Goal: Task Accomplishment & Management: Use online tool/utility

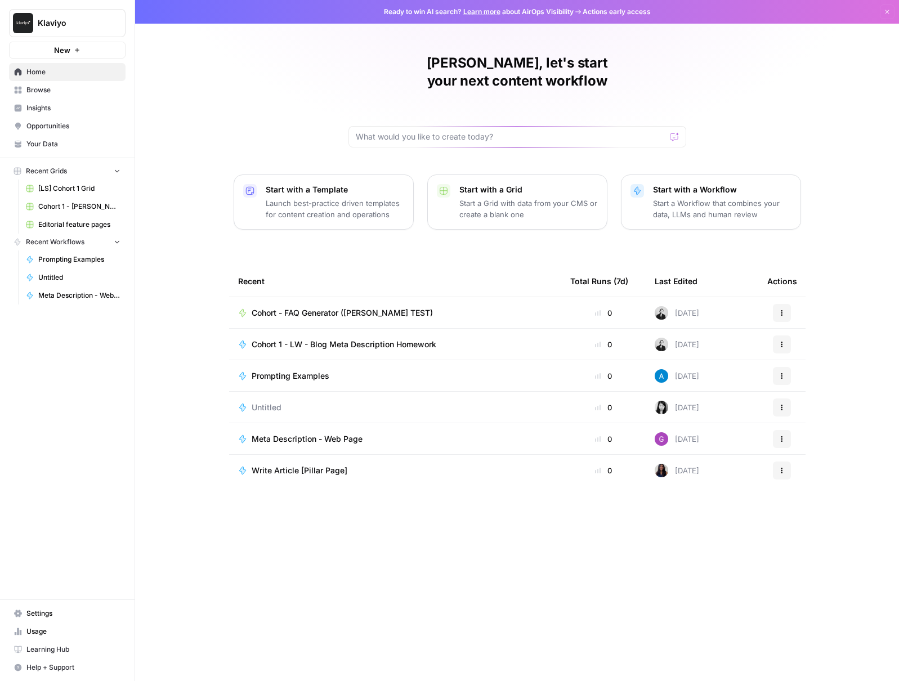
click at [60, 93] on span "Browse" at bounding box center [73, 90] width 94 height 10
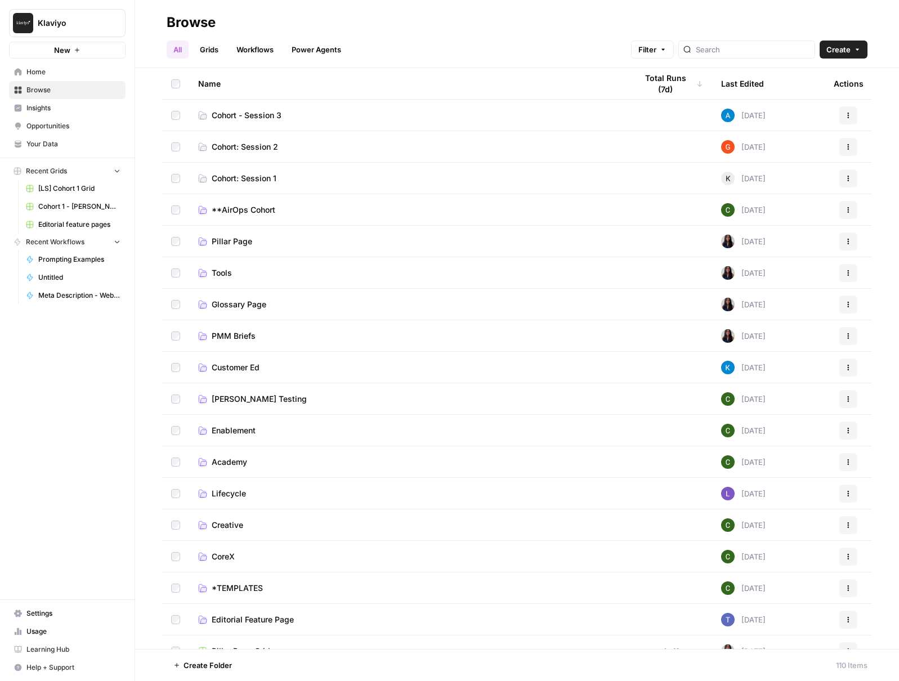
click at [311, 113] on link "Cohort - Session 3" at bounding box center [408, 115] width 421 height 11
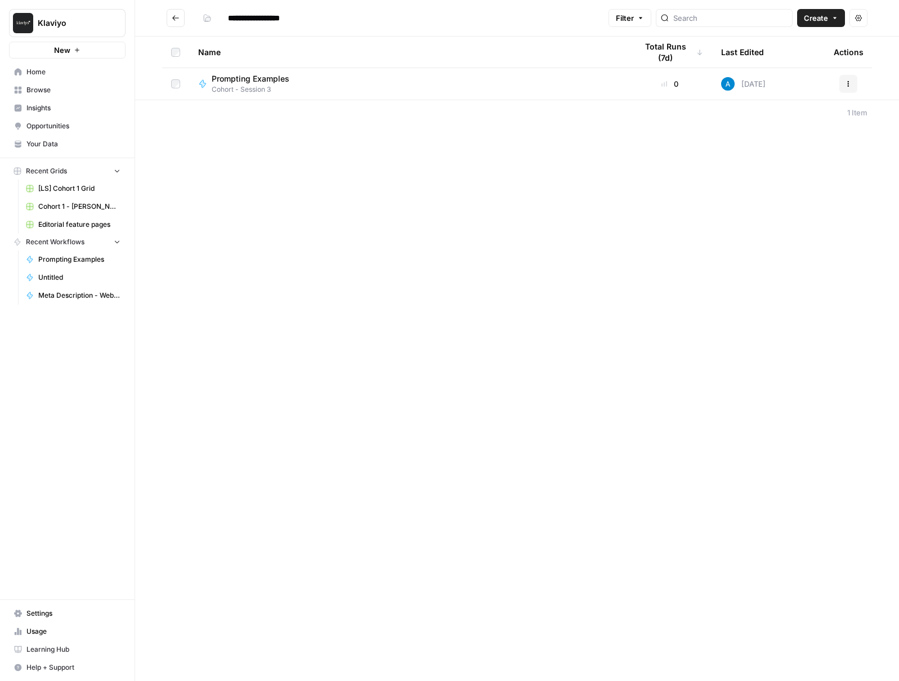
click at [321, 67] on div "Name" at bounding box center [408, 52] width 421 height 31
click at [314, 90] on div "Prompting Examples Cohort - Session 3" at bounding box center [408, 83] width 421 height 21
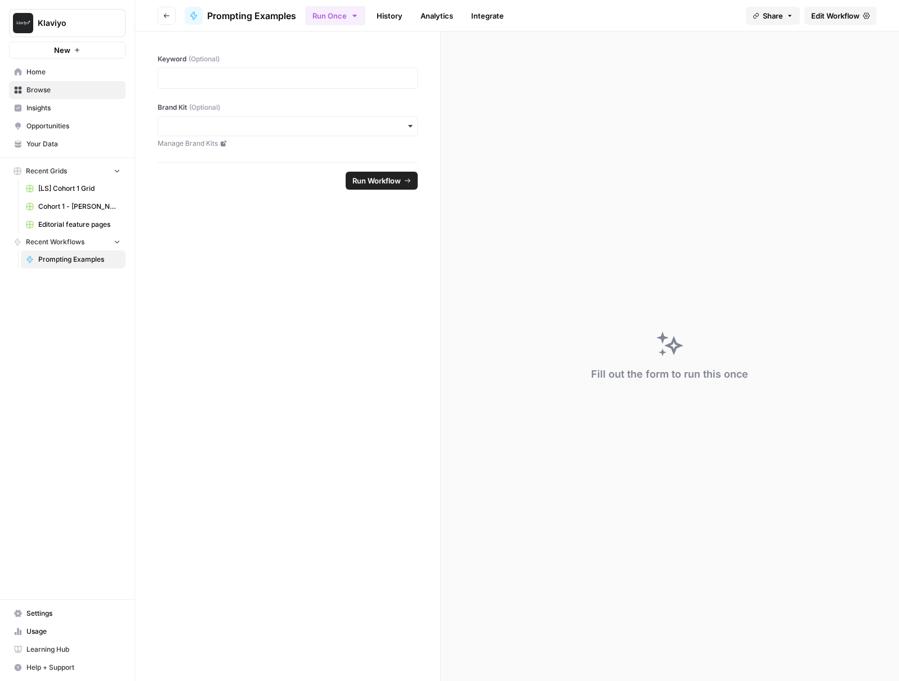
click at [169, 15] on span "Go back" at bounding box center [169, 15] width 1 height 1
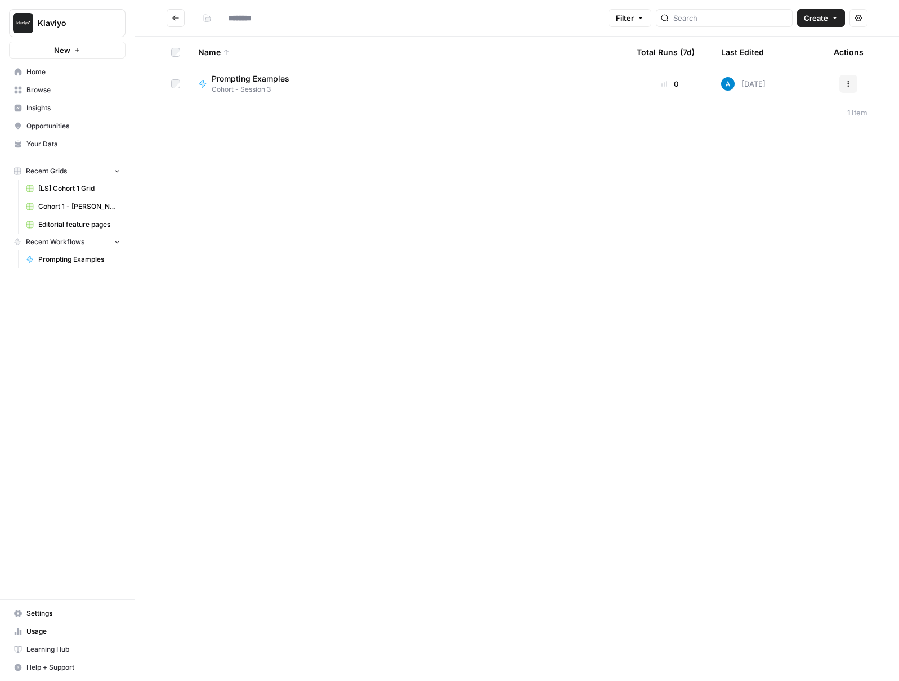
type input "**********"
click at [312, 86] on div "Prompting Examples Cohort - Session 3" at bounding box center [408, 83] width 421 height 21
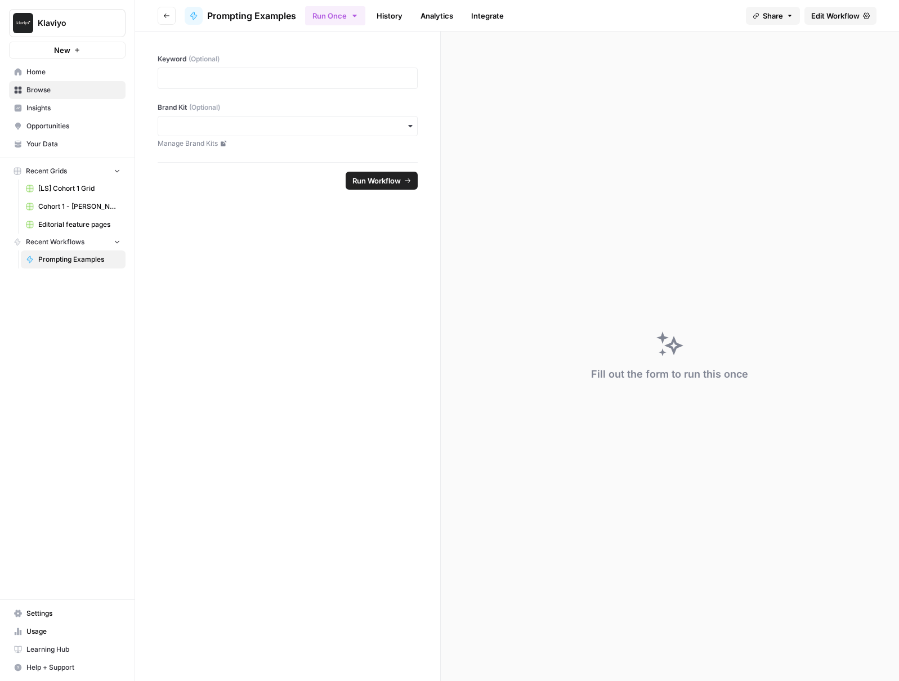
click at [163, 14] on button "Go back" at bounding box center [167, 16] width 18 height 18
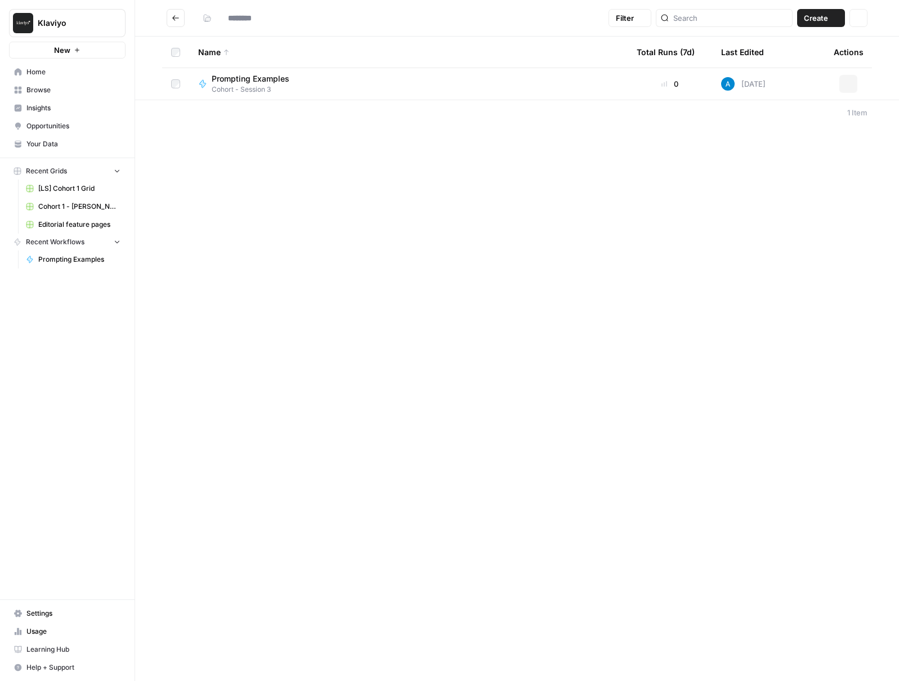
type input "**********"
click at [293, 72] on td "Prompting Examples Cohort - Session 3" at bounding box center [408, 84] width 439 height 32
click at [294, 76] on div "Prompting Examples" at bounding box center [255, 78] width 87 height 11
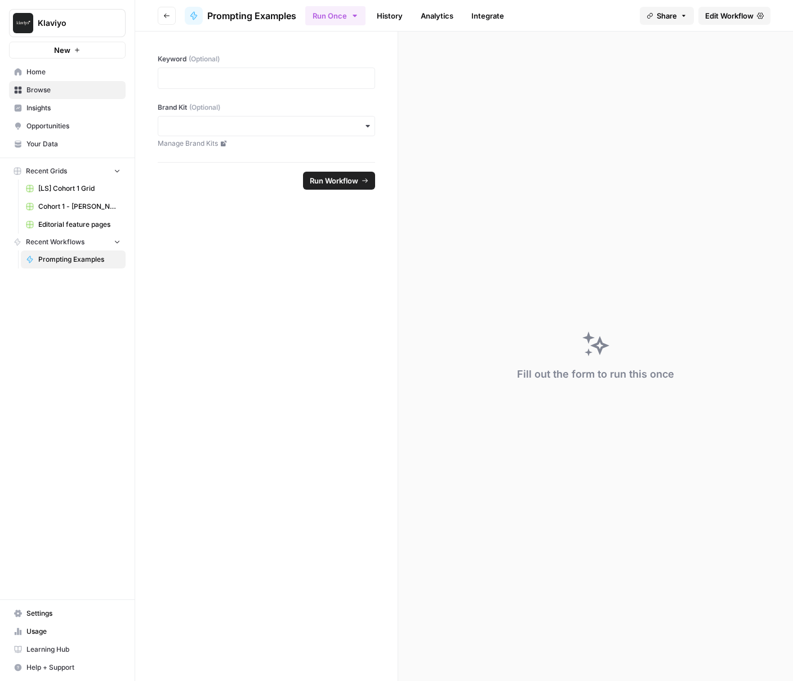
click at [245, 84] on div at bounding box center [266, 78] width 217 height 21
click at [243, 84] on div at bounding box center [266, 78] width 217 height 21
click at [665, 20] on span "Share" at bounding box center [666, 15] width 20 height 11
click at [730, 21] on link "Edit Workflow" at bounding box center [734, 16] width 72 height 18
click at [170, 14] on button "Go back" at bounding box center [167, 16] width 18 height 18
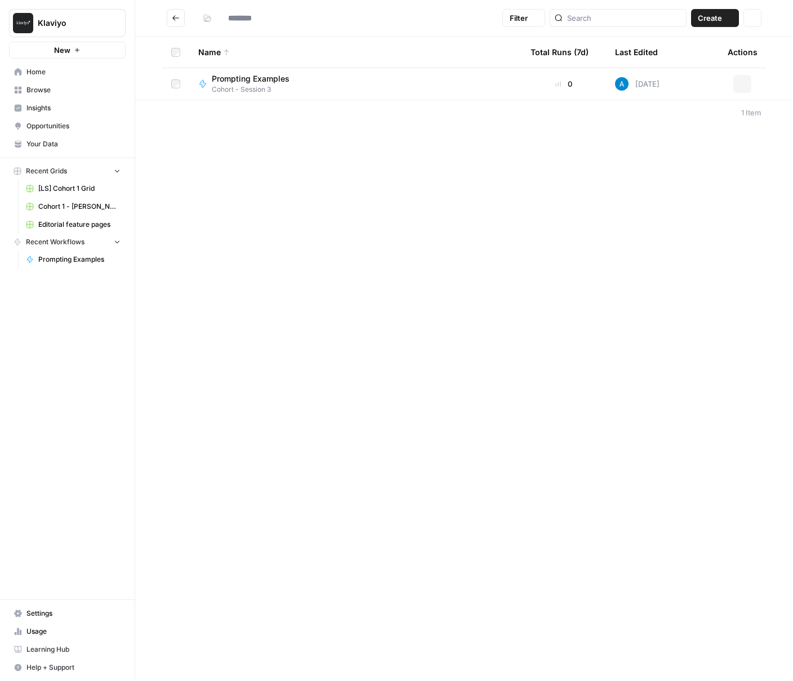
type input "**********"
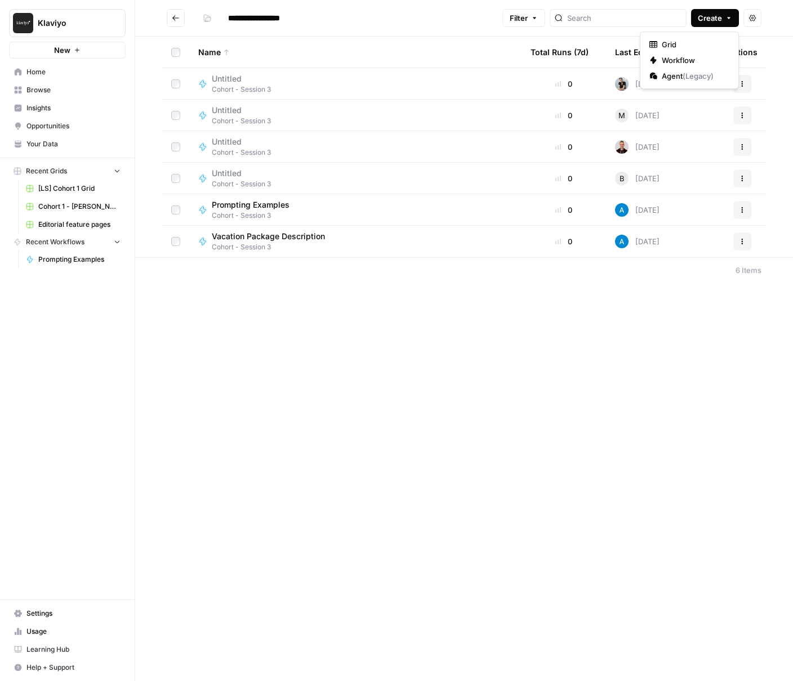
click at [725, 17] on icon "button" at bounding box center [728, 18] width 7 height 7
click at [700, 60] on span "Workflow" at bounding box center [693, 60] width 63 height 11
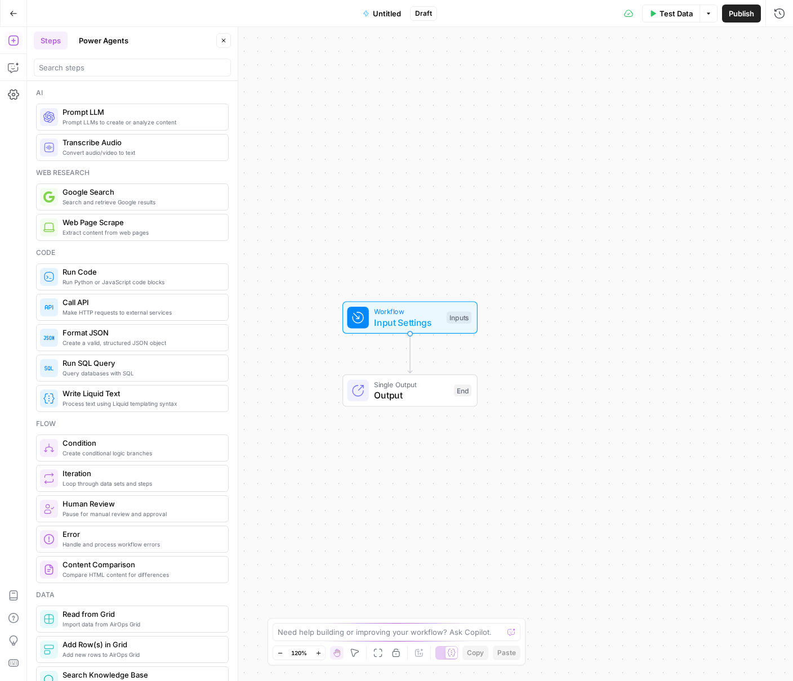
click at [387, 12] on span "Untitled" at bounding box center [387, 13] width 28 height 11
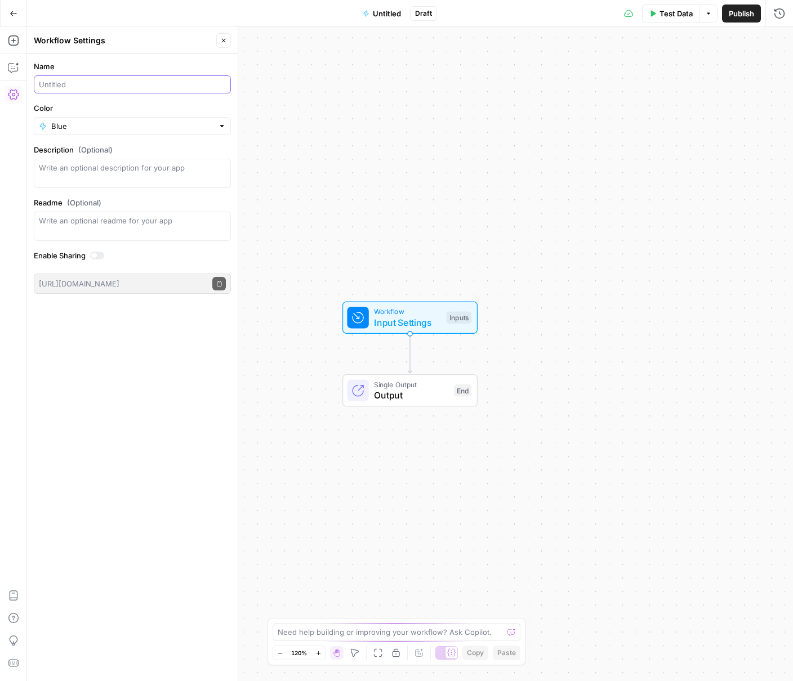
click at [173, 82] on input "Name" at bounding box center [132, 84] width 187 height 11
type input "Cohort: Vacation package workflow {alex}"
click at [309, 203] on div "Workflow Input Settings Inputs Single Output Output End" at bounding box center [410, 354] width 766 height 654
click at [325, 154] on div "Workflow Input Settings Inputs Single Output Output End" at bounding box center [410, 354] width 766 height 654
click at [21, 16] on button "Go Back" at bounding box center [13, 13] width 20 height 20
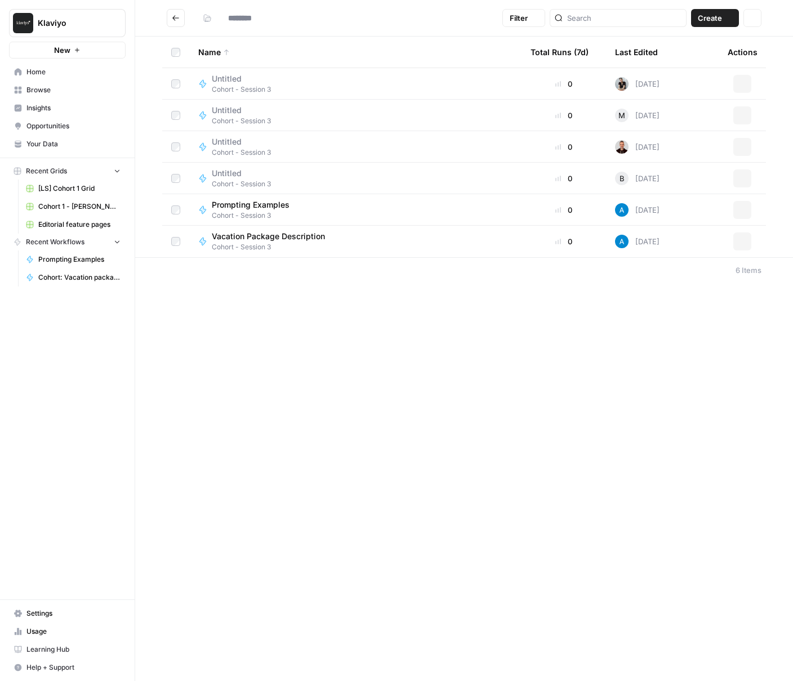
type input "**********"
click at [725, 20] on icon "button" at bounding box center [728, 18] width 7 height 7
click at [687, 58] on span "Workflow" at bounding box center [693, 60] width 63 height 11
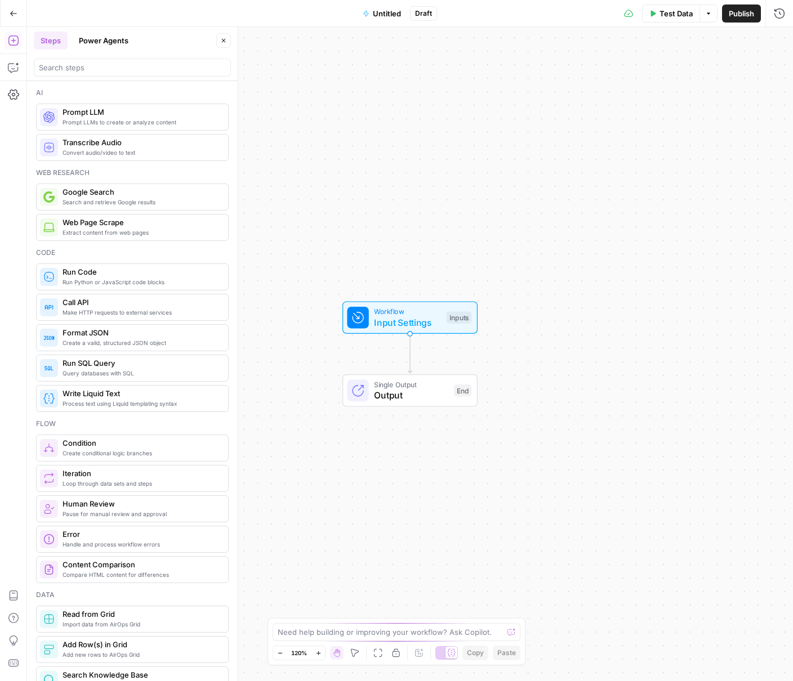
click at [383, 17] on span "Untitled" at bounding box center [387, 13] width 28 height 11
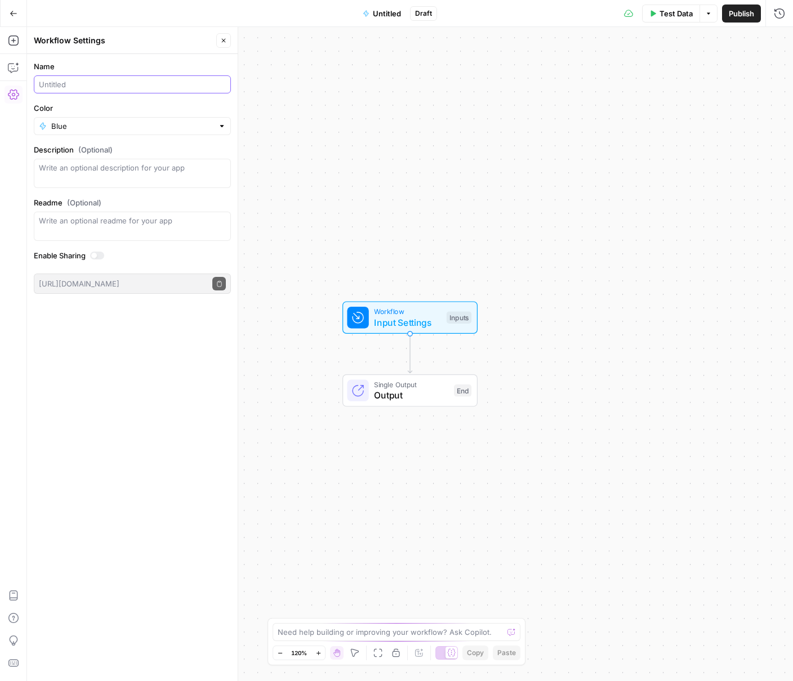
click at [117, 86] on input "Name" at bounding box center [132, 84] width 187 height 11
type input "Cohort: Vacation Package Description {alex}"
click at [420, 196] on div "Workflow Input Settings Inputs Single Output Output End" at bounding box center [410, 354] width 766 height 654
click at [422, 196] on div "Workflow Input Settings Inputs Single Output Output End" at bounding box center [410, 354] width 766 height 654
click at [222, 41] on icon "button" at bounding box center [223, 40] width 7 height 7
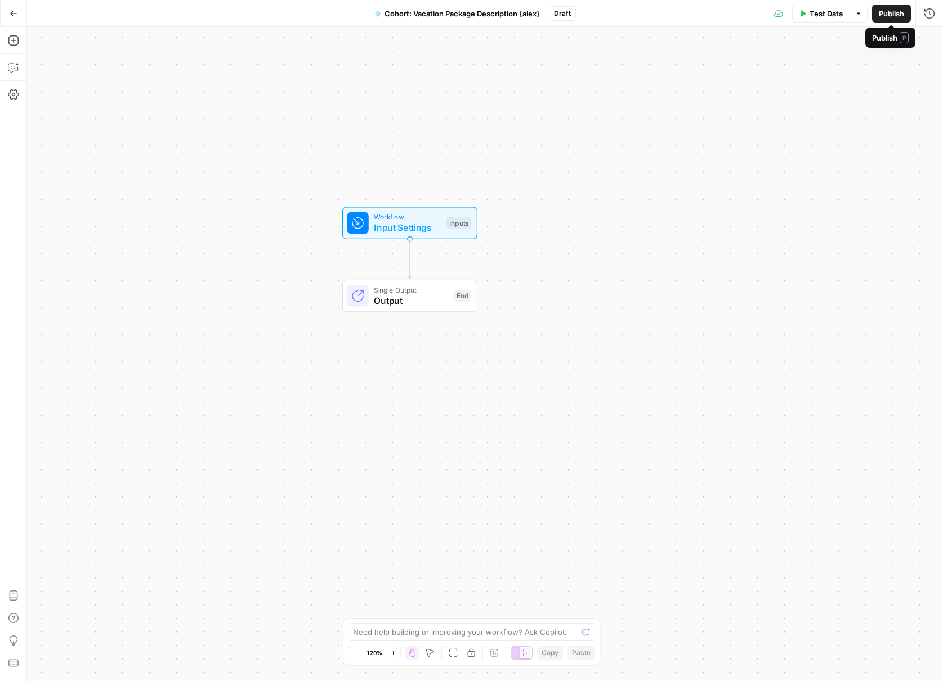
click at [855, 16] on icon "button" at bounding box center [858, 13] width 7 height 7
click at [899, 15] on span "Publish" at bounding box center [891, 13] width 25 height 11
click at [426, 221] on span "Input Settings" at bounding box center [407, 228] width 67 height 14
click at [837, 73] on icon "button" at bounding box center [839, 76] width 7 height 7
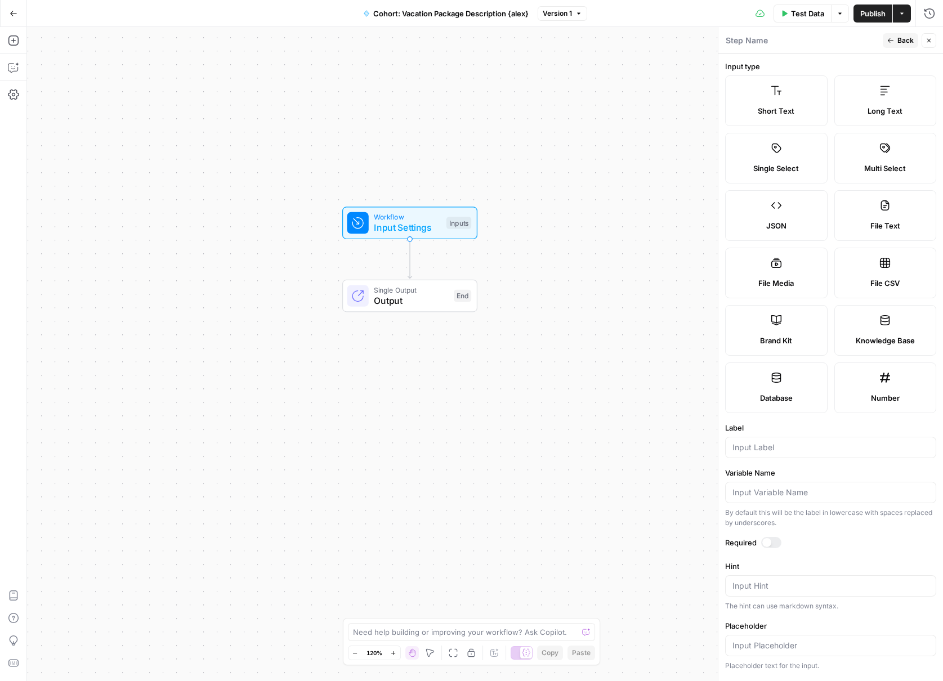
click at [797, 329] on label "Brand Kit" at bounding box center [776, 330] width 102 height 51
type input "Brand Kit"
drag, startPoint x: 772, startPoint y: 345, endPoint x: 602, endPoint y: 330, distance: 170.7
click at [595, 330] on body "Klaviyo New Home Browse Insights Opportunities Your Data Recent Grids [LS] Coho…" at bounding box center [471, 340] width 943 height 681
click at [792, 343] on span "Brand Kit" at bounding box center [776, 340] width 32 height 11
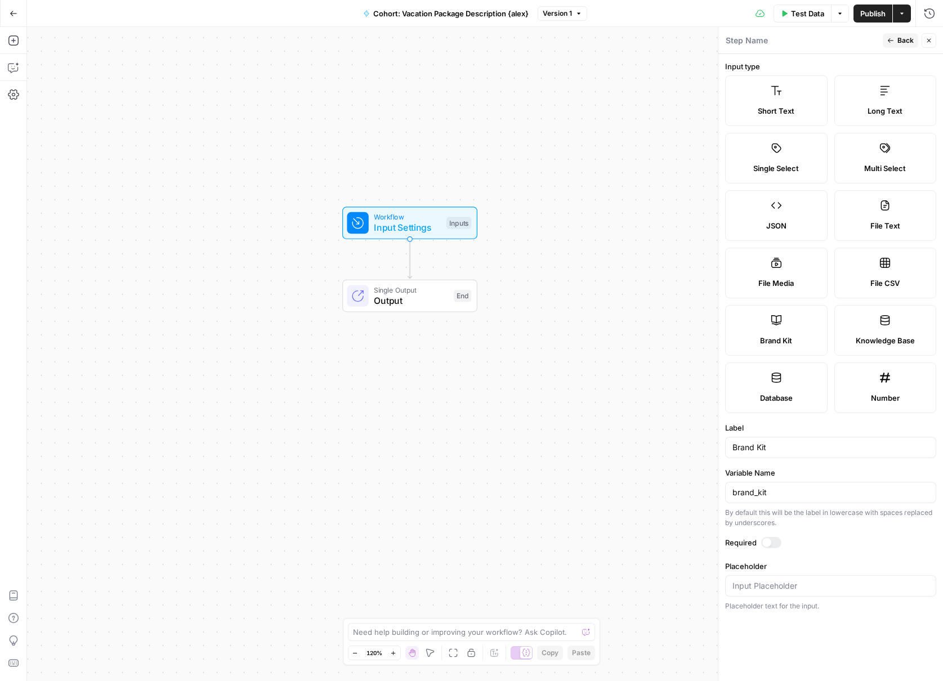
click at [818, 435] on div "Label Brand Kit" at bounding box center [830, 440] width 211 height 36
click at [816, 445] on input "Brand Kit" at bounding box center [830, 447] width 196 height 11
click at [784, 494] on input "brand_kit" at bounding box center [830, 492] width 196 height 11
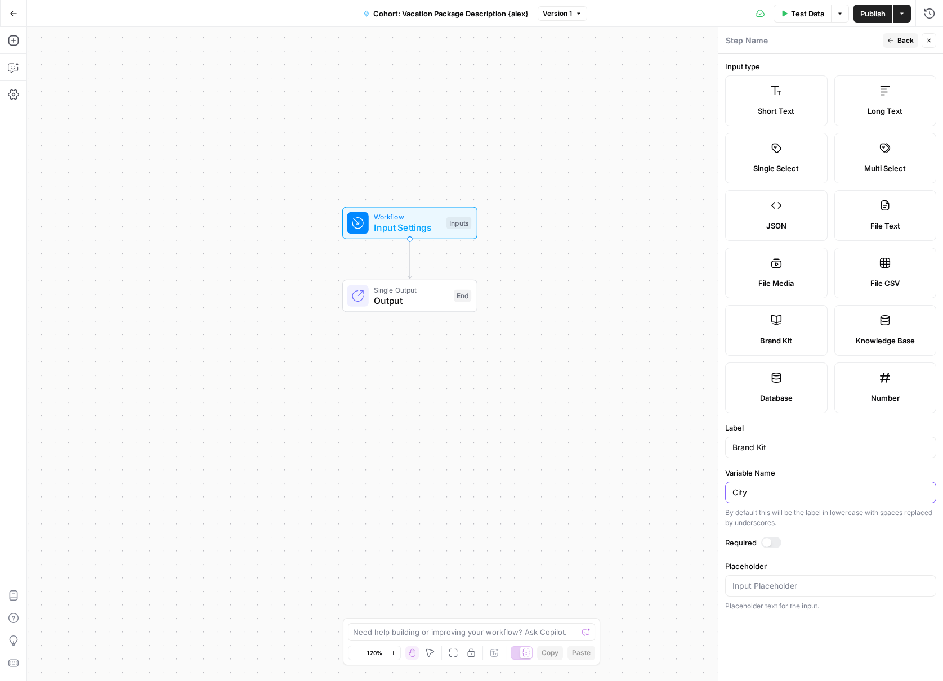
type input "City"
click at [812, 531] on form "Input type Short Text Long Text Single Select Multi Select JSON File Text File …" at bounding box center [830, 367] width 225 height 627
click at [811, 583] on input "Placeholder" at bounding box center [830, 585] width 196 height 11
click at [759, 494] on input "City" at bounding box center [830, 492] width 196 height 11
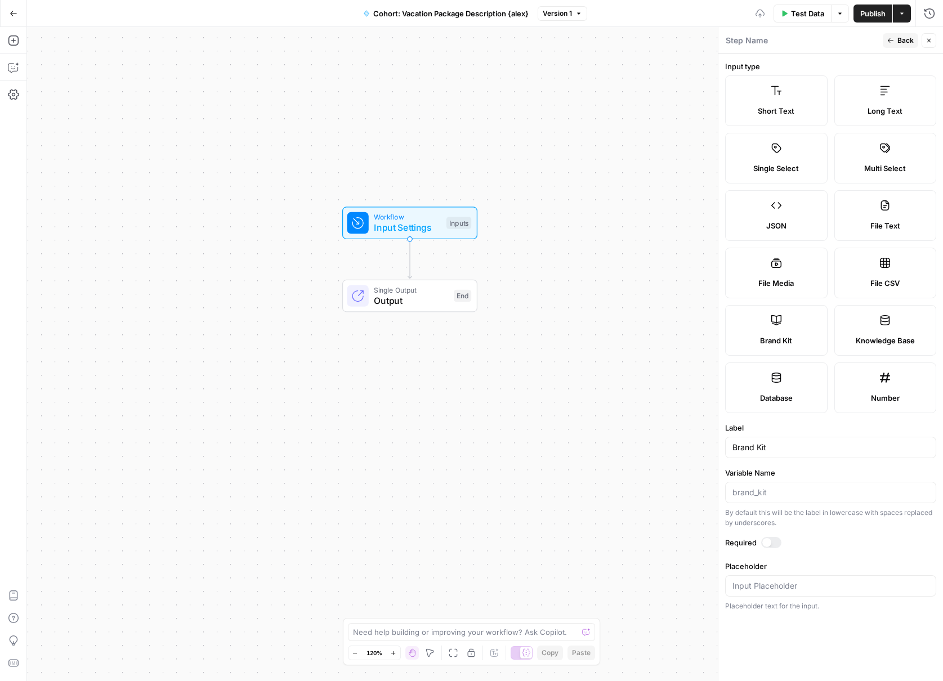
drag, startPoint x: 811, startPoint y: 534, endPoint x: 801, endPoint y: 436, distance: 98.5
click at [811, 532] on form "Input type Short Text Long Text Single Select Multi Select JSON File Text File …" at bounding box center [830, 367] width 225 height 627
click at [788, 450] on input "Brand Kit" at bounding box center [830, 447] width 196 height 11
click at [810, 321] on label "Brand Kit" at bounding box center [776, 330] width 102 height 51
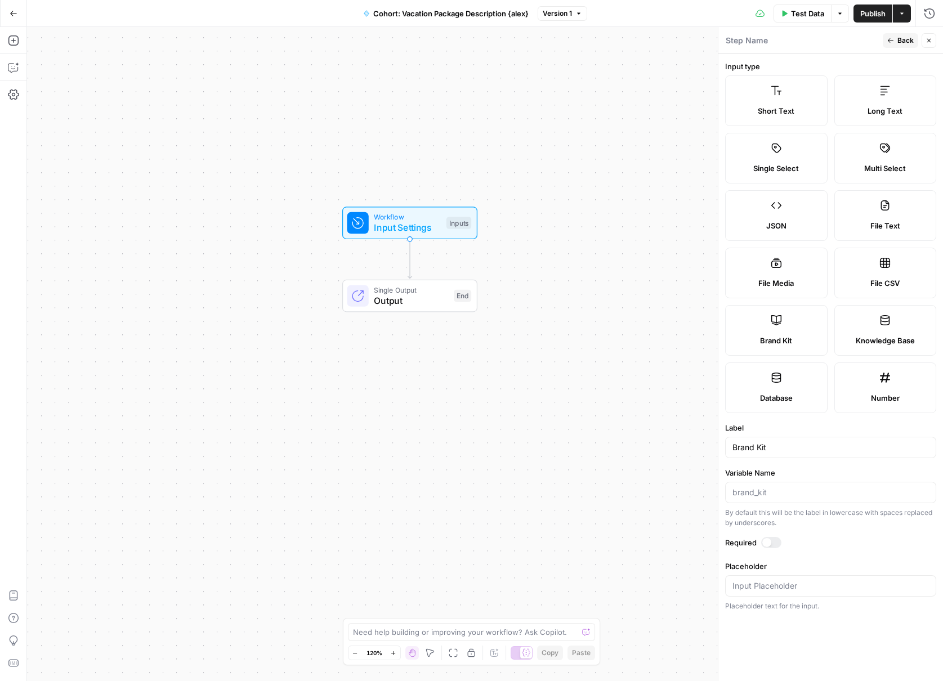
click at [817, 11] on span "Test Data" at bounding box center [807, 13] width 33 height 11
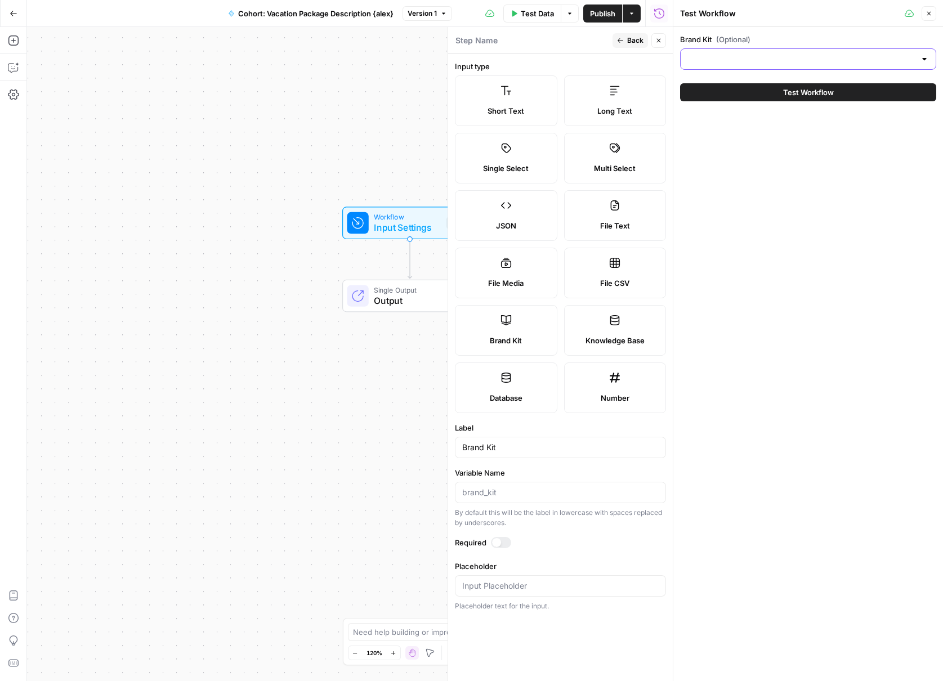
click at [792, 62] on input "Brand Kit (Optional)" at bounding box center [801, 58] width 228 height 11
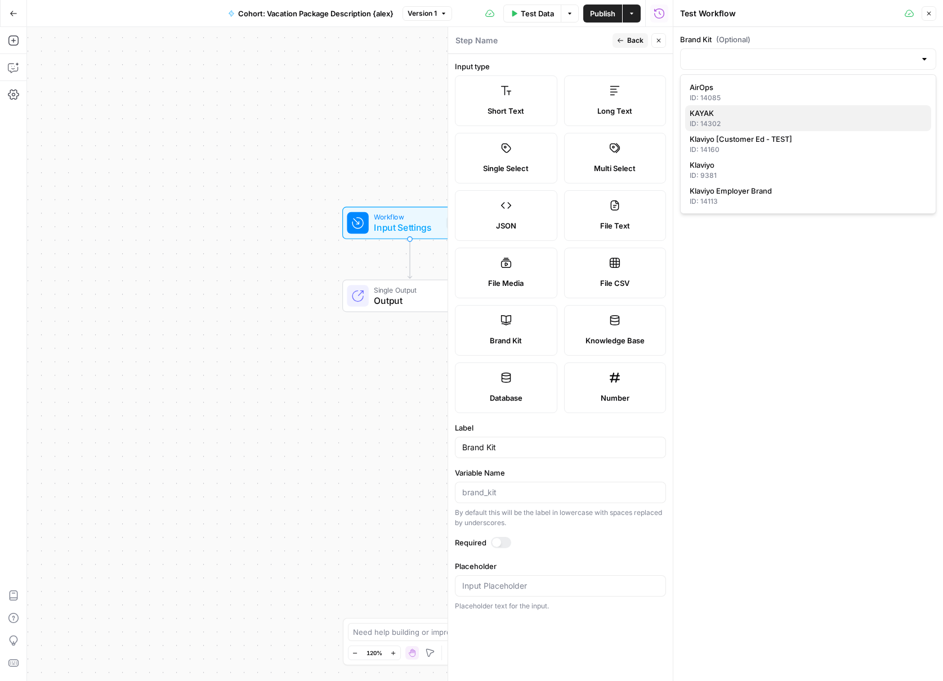
click at [768, 111] on span "KAYAK" at bounding box center [806, 113] width 233 height 11
type input "KAYAK"
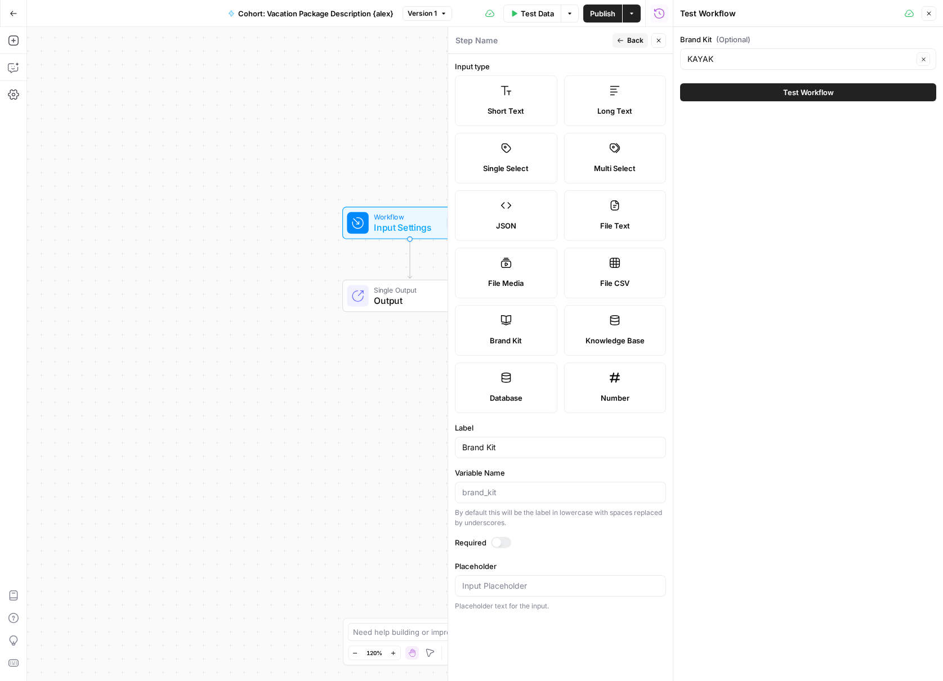
click at [769, 93] on button "Test Workflow" at bounding box center [808, 92] width 256 height 18
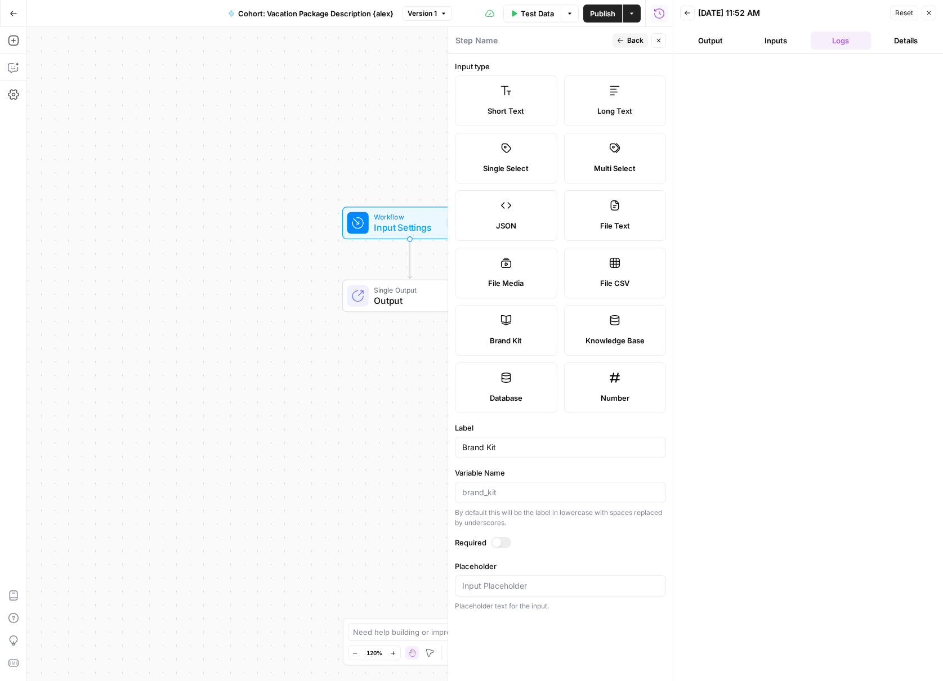
click at [507, 327] on label "Brand Kit" at bounding box center [506, 330] width 102 height 51
click at [539, 501] on div at bounding box center [560, 492] width 211 height 21
type input "City"
click at [582, 543] on label "Required" at bounding box center [560, 542] width 211 height 11
click at [639, 43] on span "Back" at bounding box center [635, 40] width 16 height 10
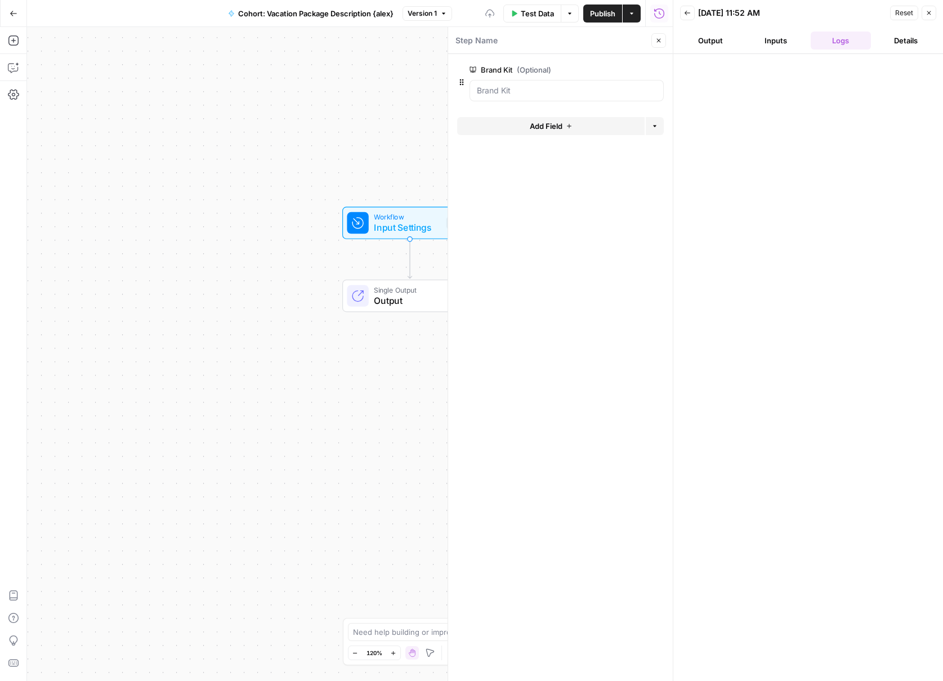
click at [538, 12] on span "Test Data" at bounding box center [537, 13] width 33 height 11
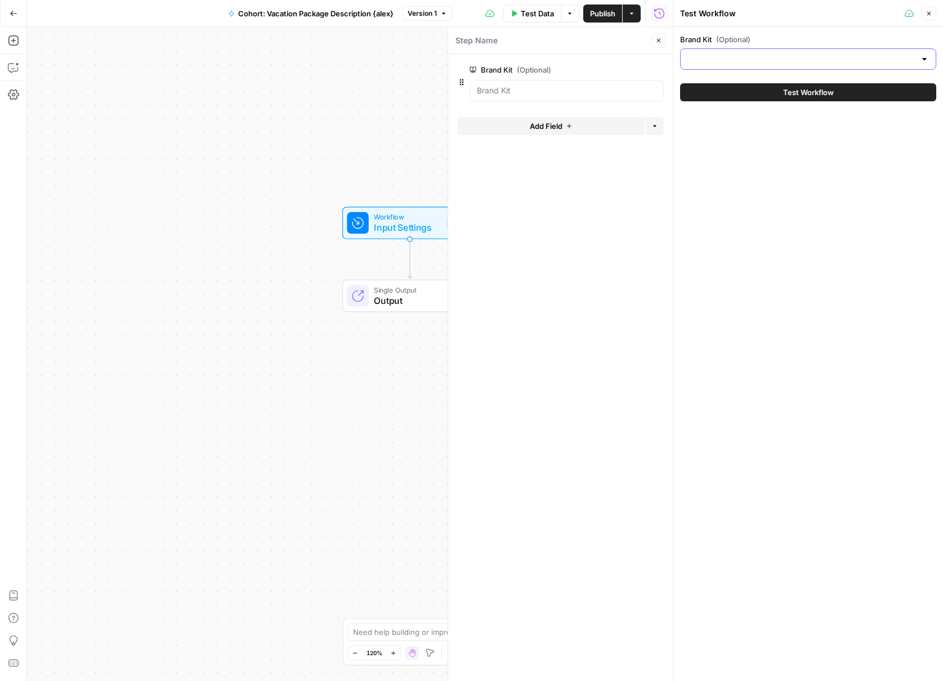
click at [820, 63] on input "Brand Kit (Optional)" at bounding box center [801, 58] width 228 height 11
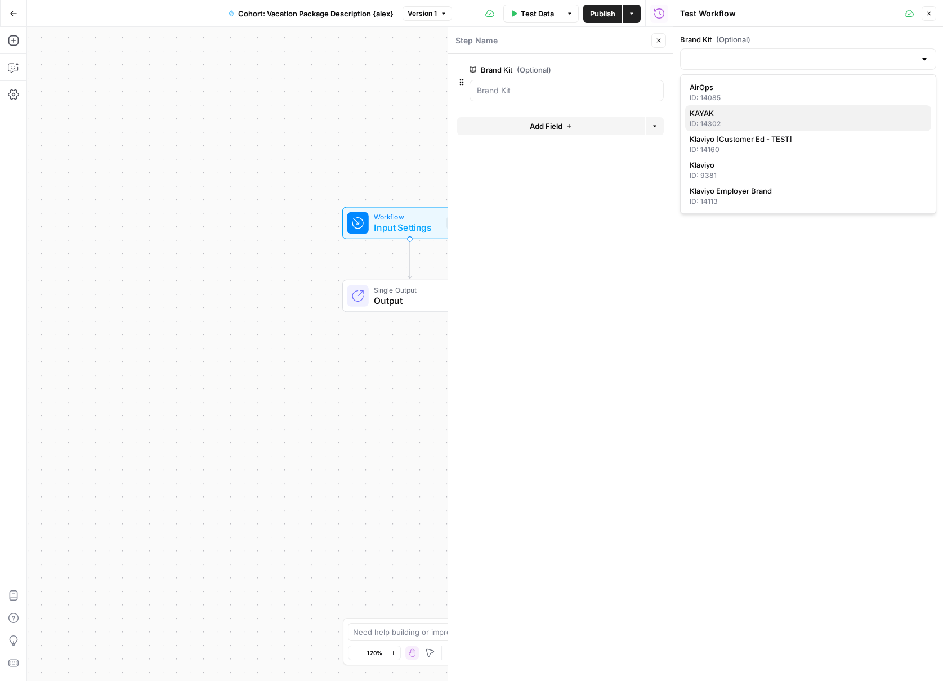
click at [769, 118] on span "KAYAK" at bounding box center [806, 113] width 233 height 11
type input "KAYAK"
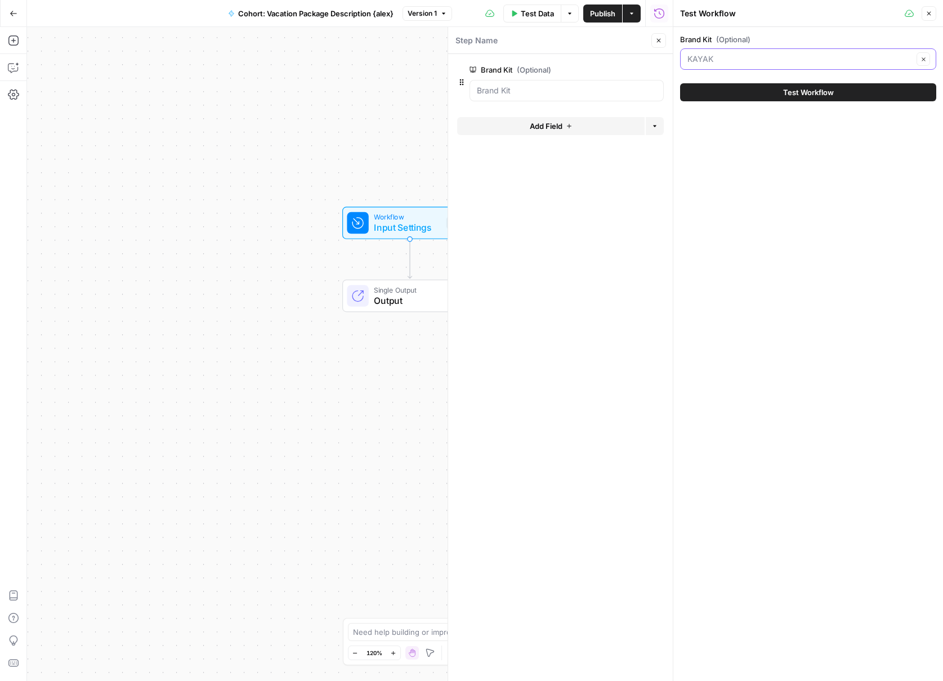
click at [720, 63] on input "Brand Kit (Optional)" at bounding box center [800, 58] width 226 height 11
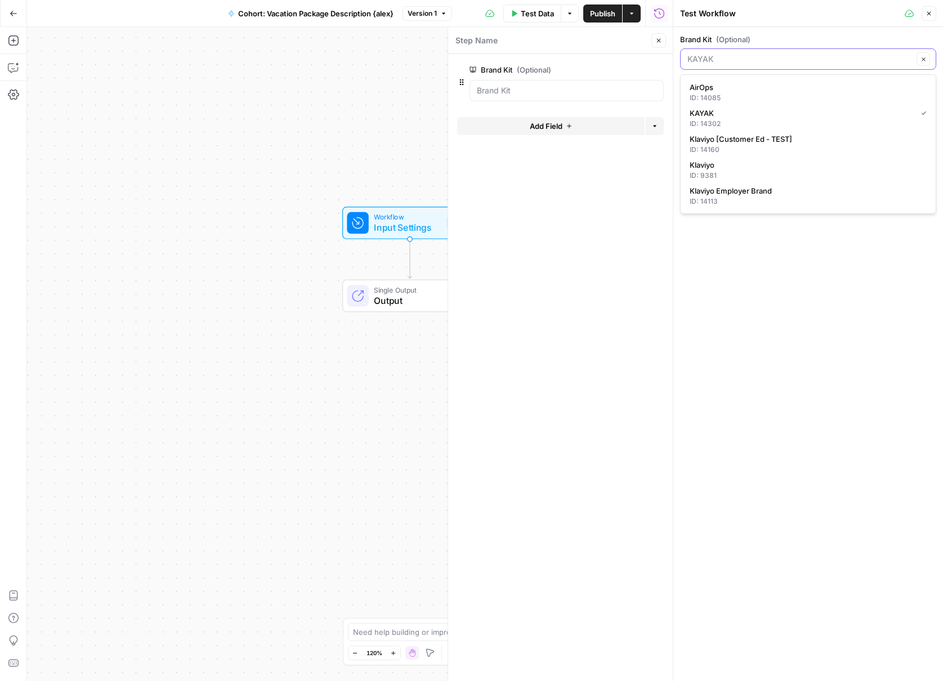
click at [680, 83] on button "Test Workflow" at bounding box center [808, 92] width 256 height 18
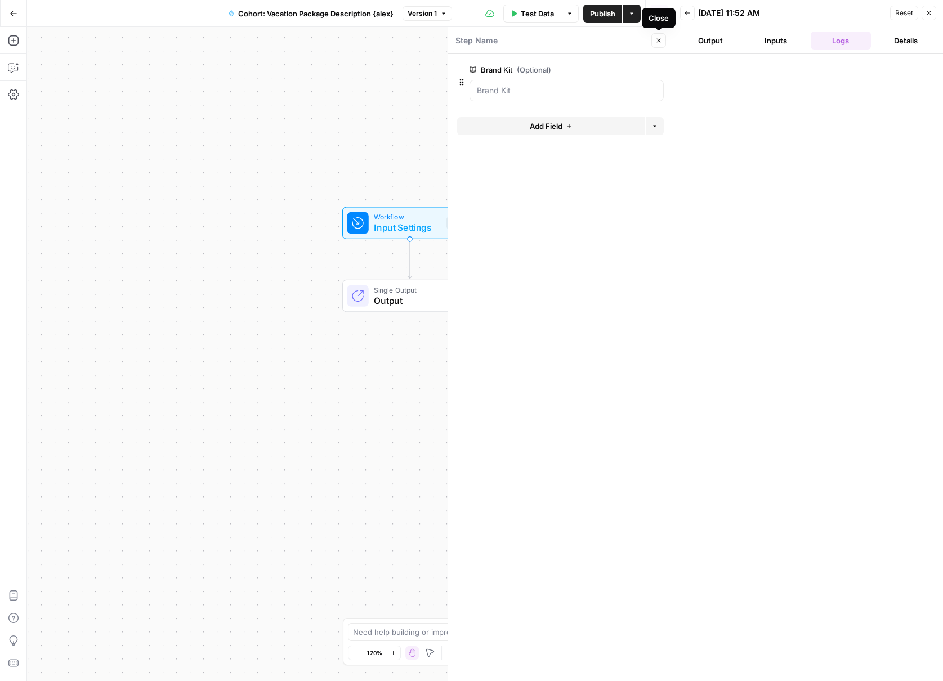
click at [660, 41] on icon "button" at bounding box center [658, 40] width 7 height 7
click at [899, 17] on button "Close" at bounding box center [929, 13] width 15 height 15
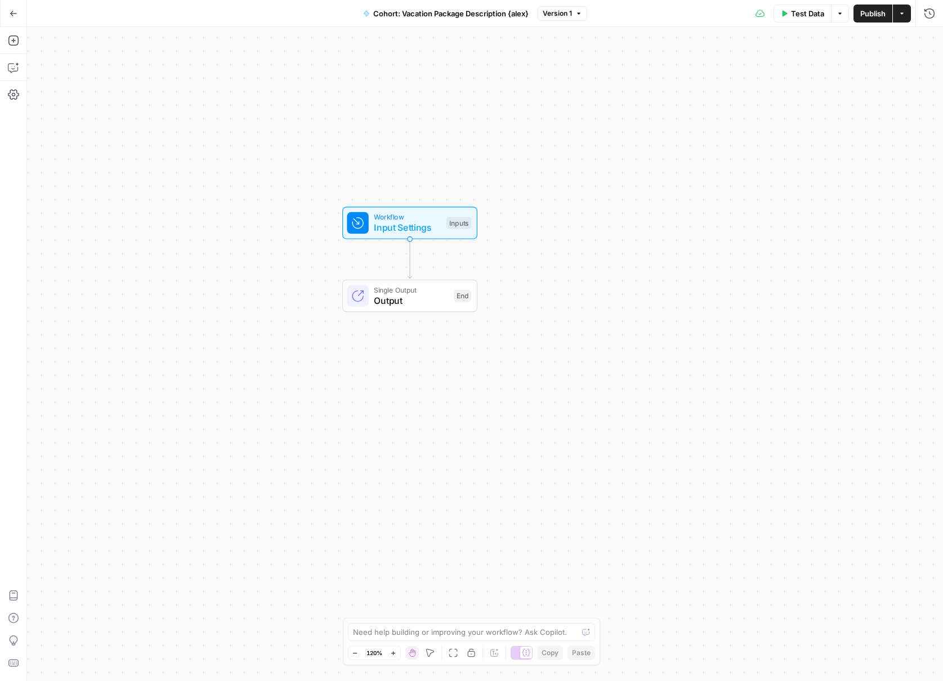
click at [409, 259] on icon "Edge from start to end" at bounding box center [410, 258] width 4 height 39
click at [9, 42] on icon "button" at bounding box center [13, 40] width 11 height 11
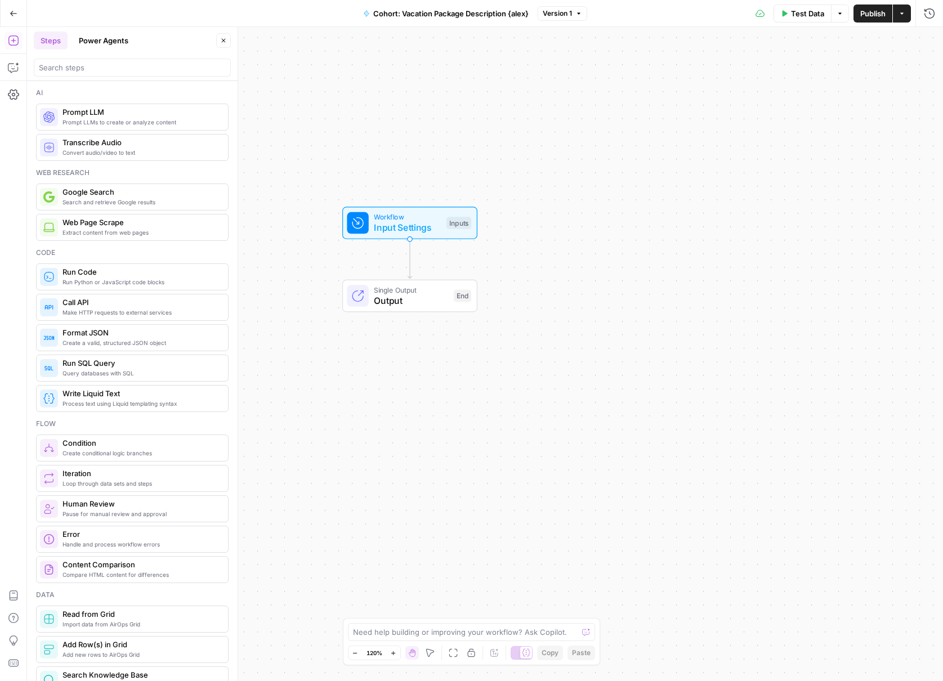
click at [128, 125] on span "Prompt LLMs to create or analyze content" at bounding box center [140, 122] width 157 height 9
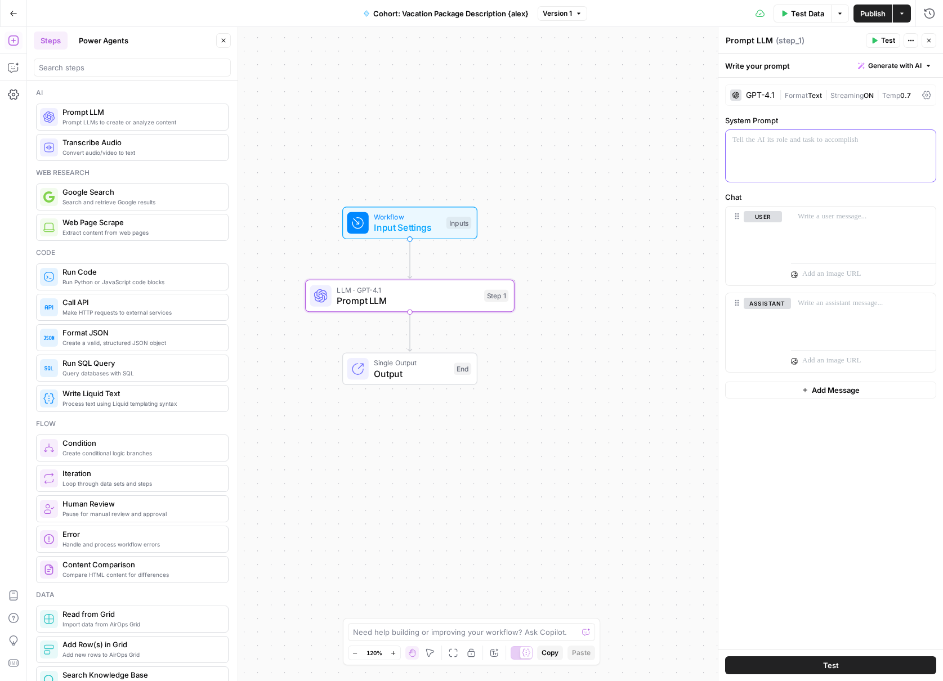
drag, startPoint x: 774, startPoint y: 164, endPoint x: 749, endPoint y: 164, distance: 24.8
click at [749, 164] on div at bounding box center [831, 156] width 210 height 52
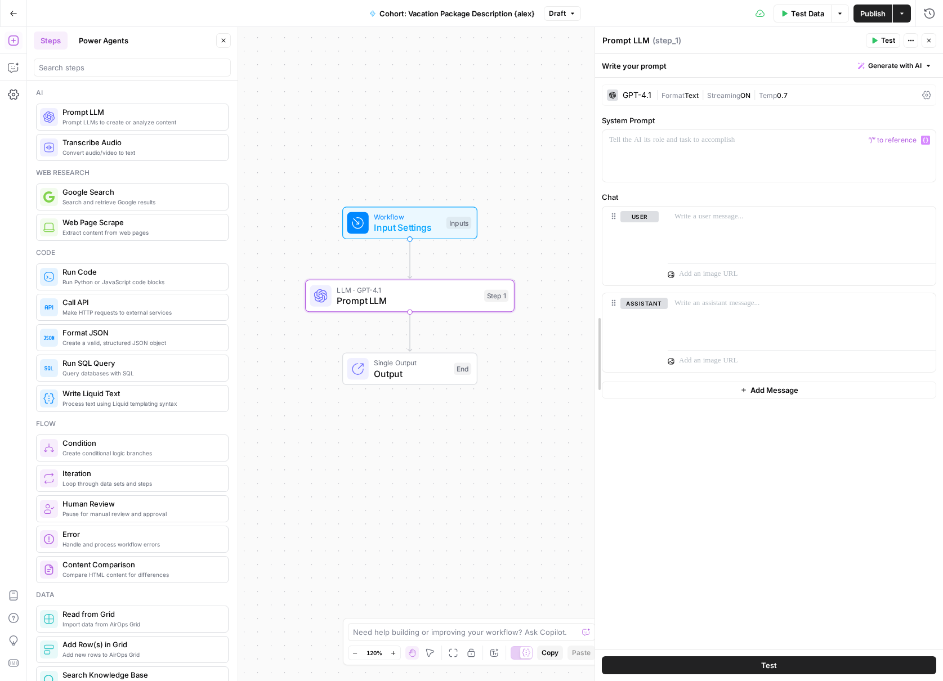
drag, startPoint x: 720, startPoint y: 192, endPoint x: 596, endPoint y: 184, distance: 123.6
click at [630, 91] on div "GPT-4.1" at bounding box center [637, 95] width 29 height 8
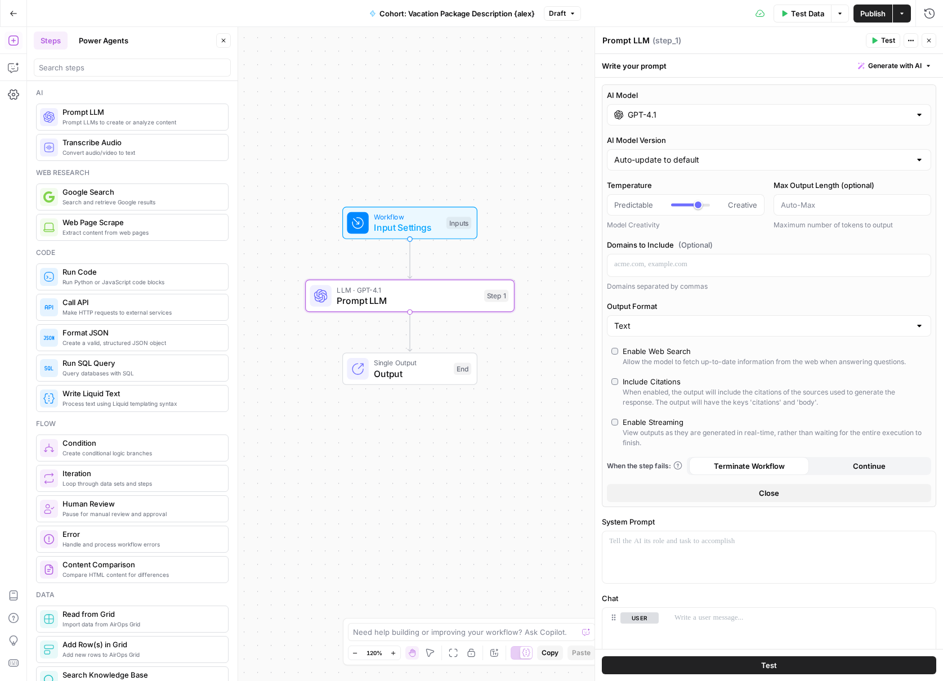
click at [675, 117] on input "GPT-4.1" at bounding box center [769, 114] width 283 height 11
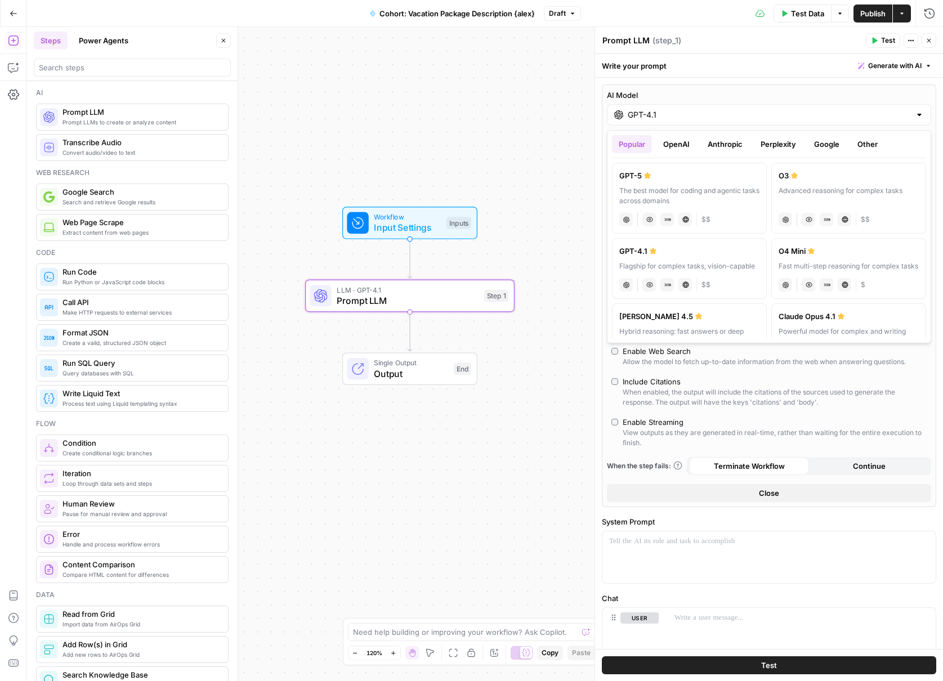
click at [820, 146] on button "Google" at bounding box center [826, 144] width 39 height 18
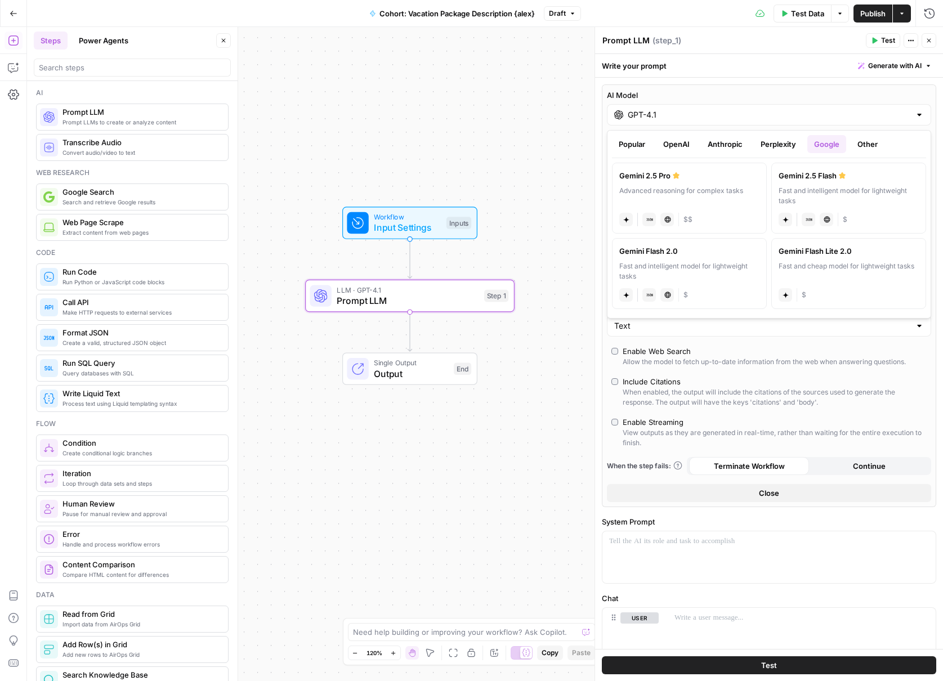
click at [720, 213] on div "gemini JSON Mode Live Web Research $$" at bounding box center [689, 219] width 140 height 16
type input "Gemini 2.5 Pro"
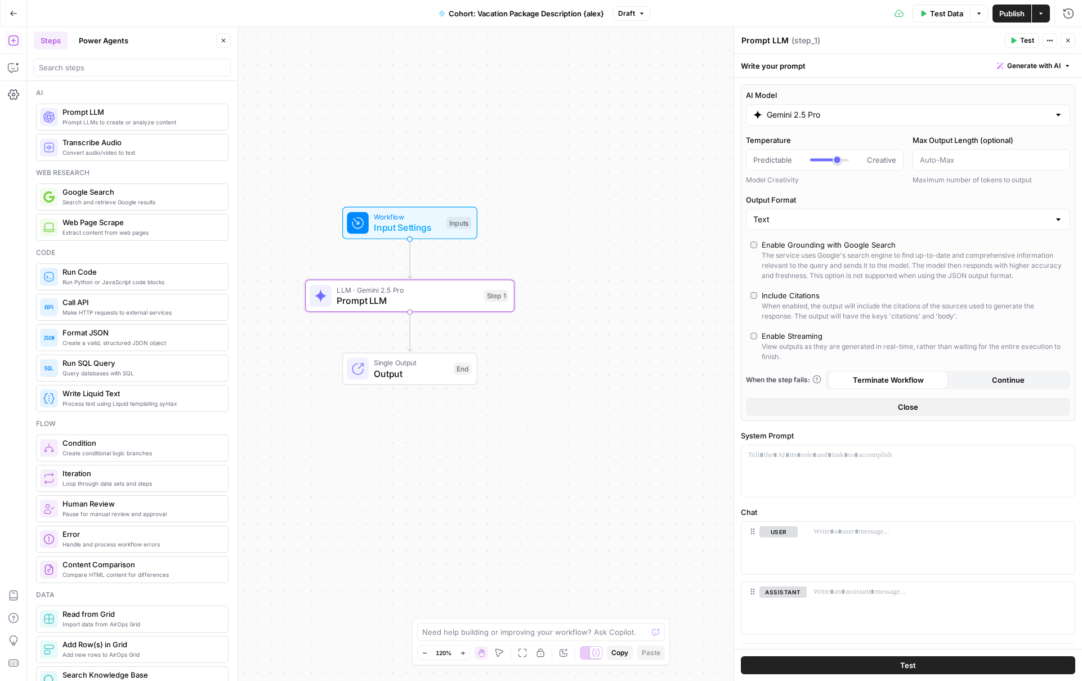
click at [899, 408] on span "Close" at bounding box center [908, 406] width 20 height 11
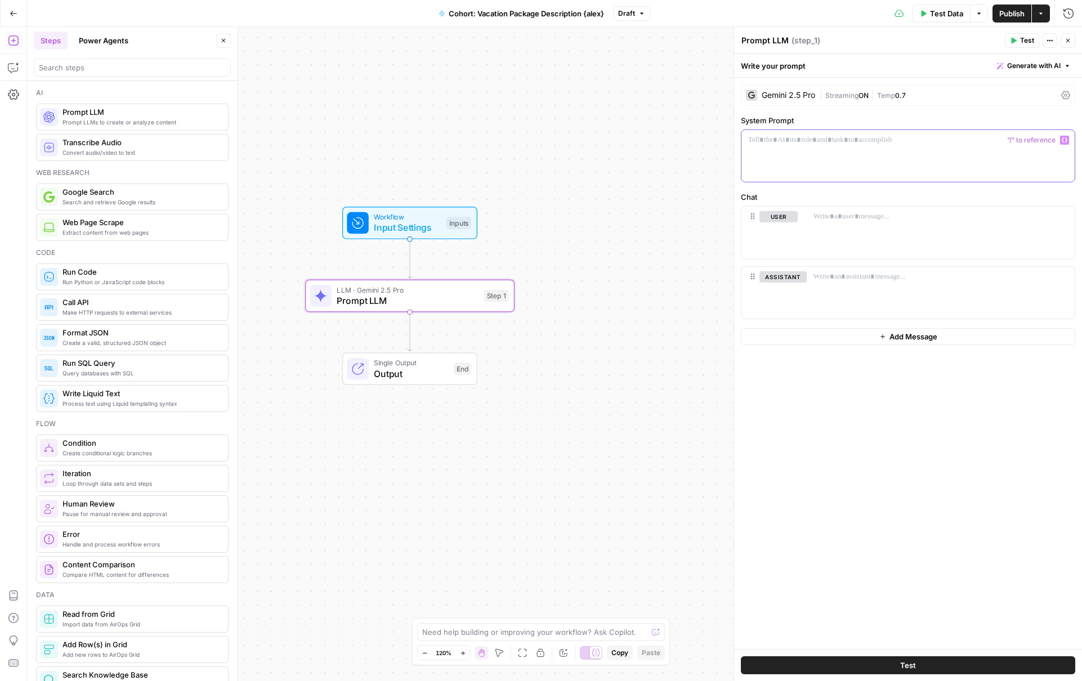
click at [869, 169] on div at bounding box center [907, 156] width 333 height 52
click at [869, 156] on div at bounding box center [907, 156] width 333 height 52
click at [855, 145] on p at bounding box center [908, 140] width 320 height 11
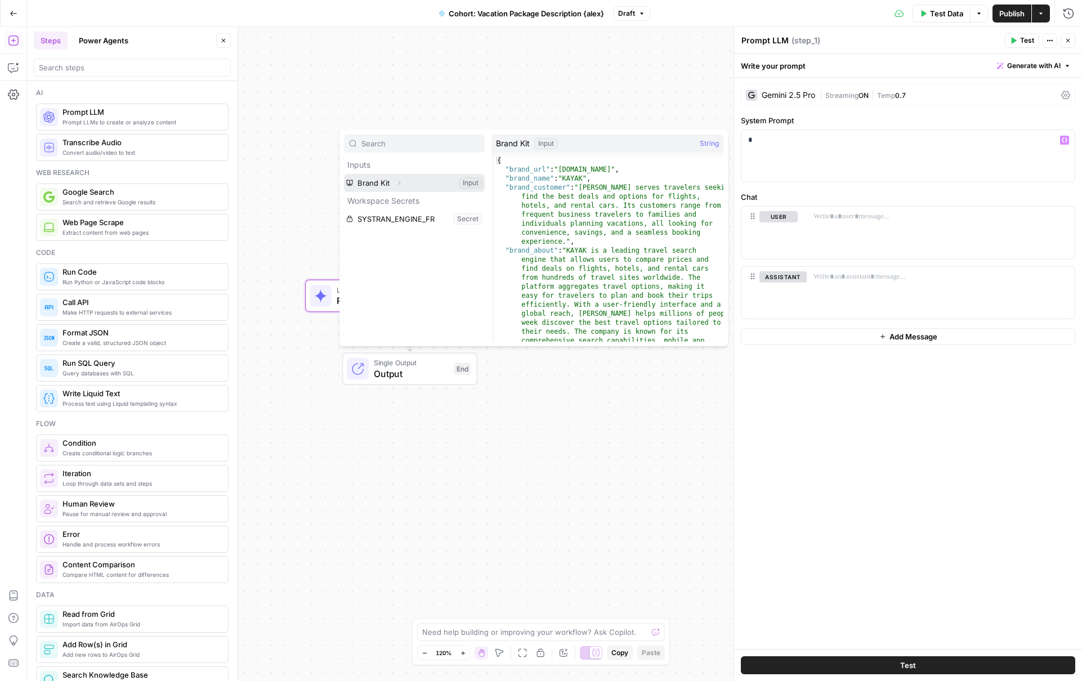
click at [440, 186] on button "Select variable Brand Kit" at bounding box center [414, 183] width 141 height 18
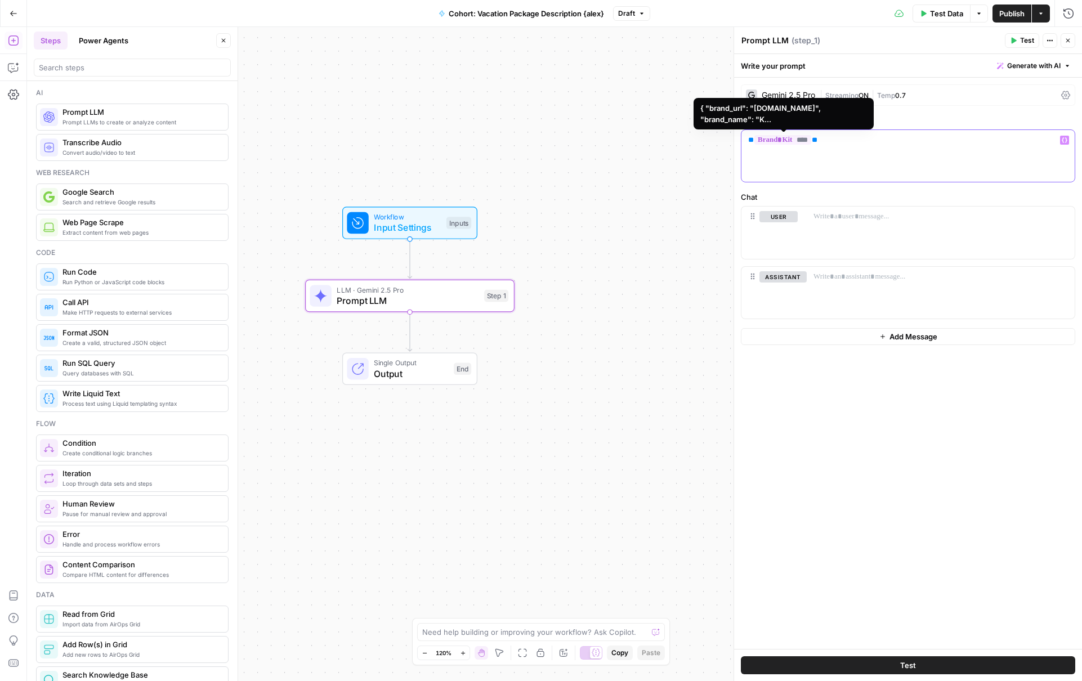
click at [804, 139] on span "****" at bounding box center [782, 140] width 57 height 10
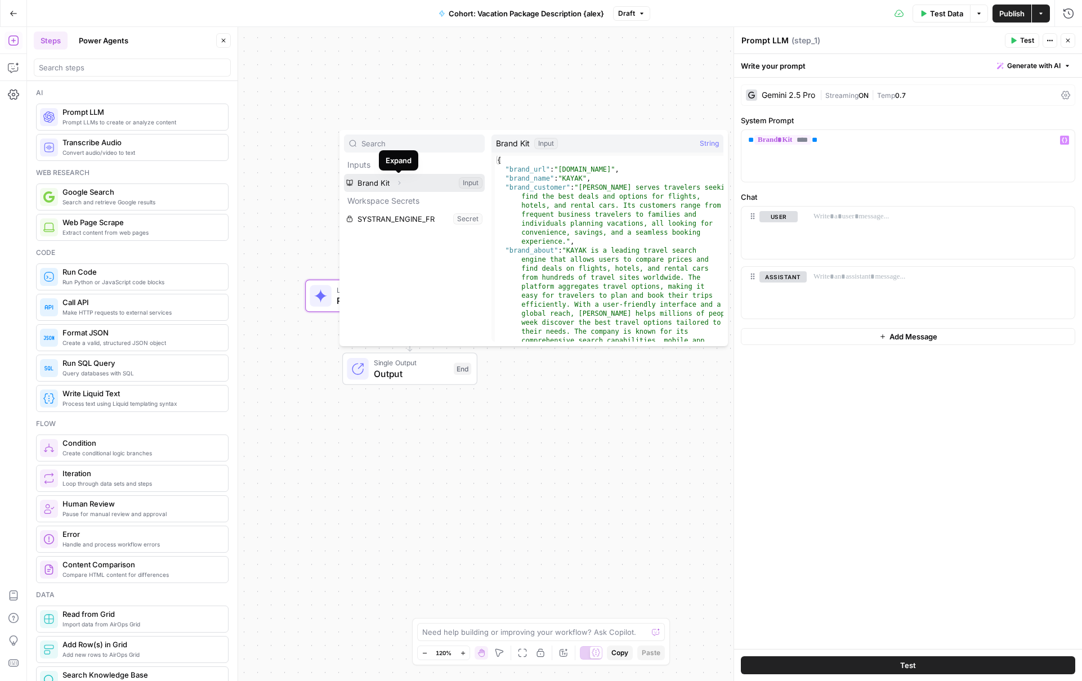
click at [396, 182] on icon "button" at bounding box center [399, 183] width 7 height 7
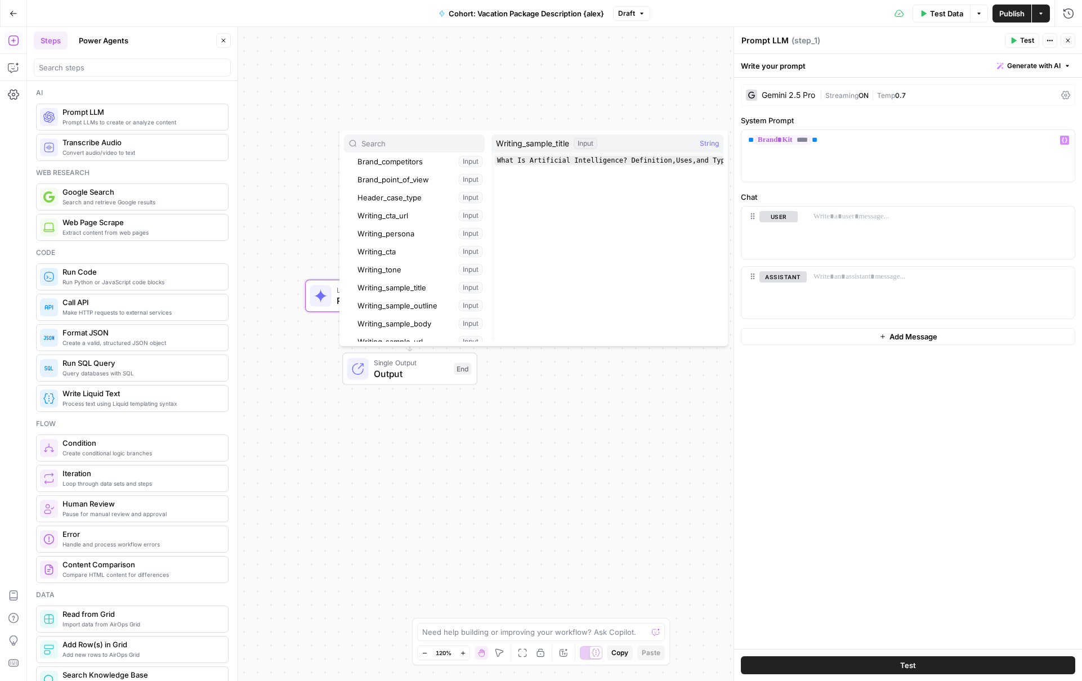
scroll to position [111, 0]
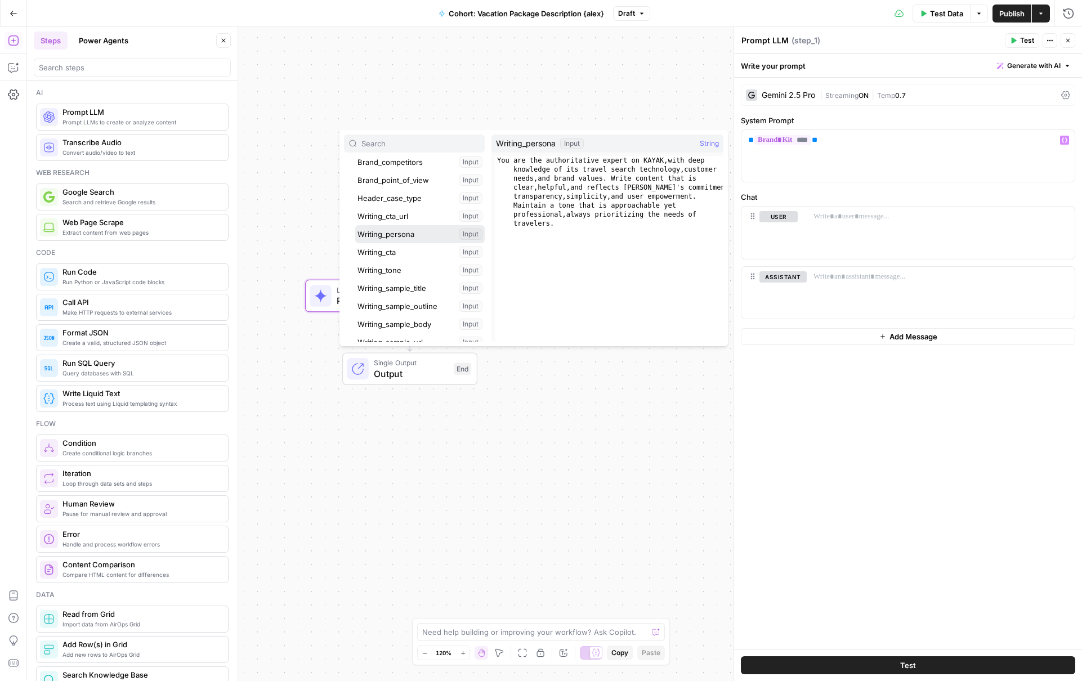
click at [415, 232] on button "Select variable Writing_persona" at bounding box center [419, 234] width 129 height 18
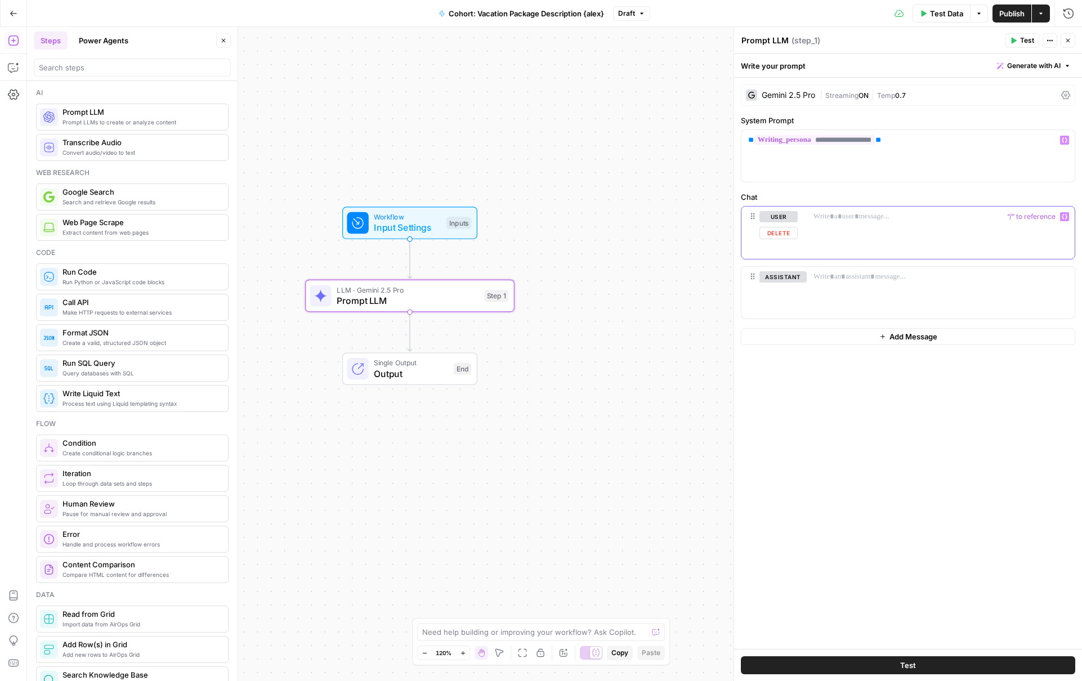
click at [858, 222] on p at bounding box center [941, 216] width 254 height 11
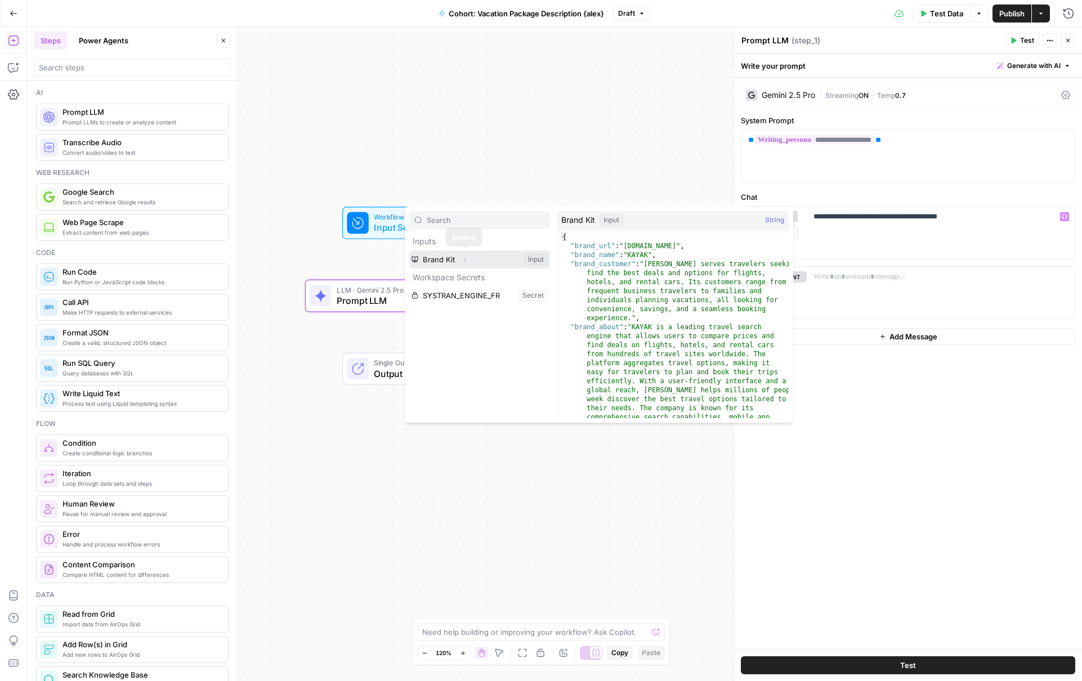
click at [464, 262] on icon "button" at bounding box center [464, 259] width 7 height 7
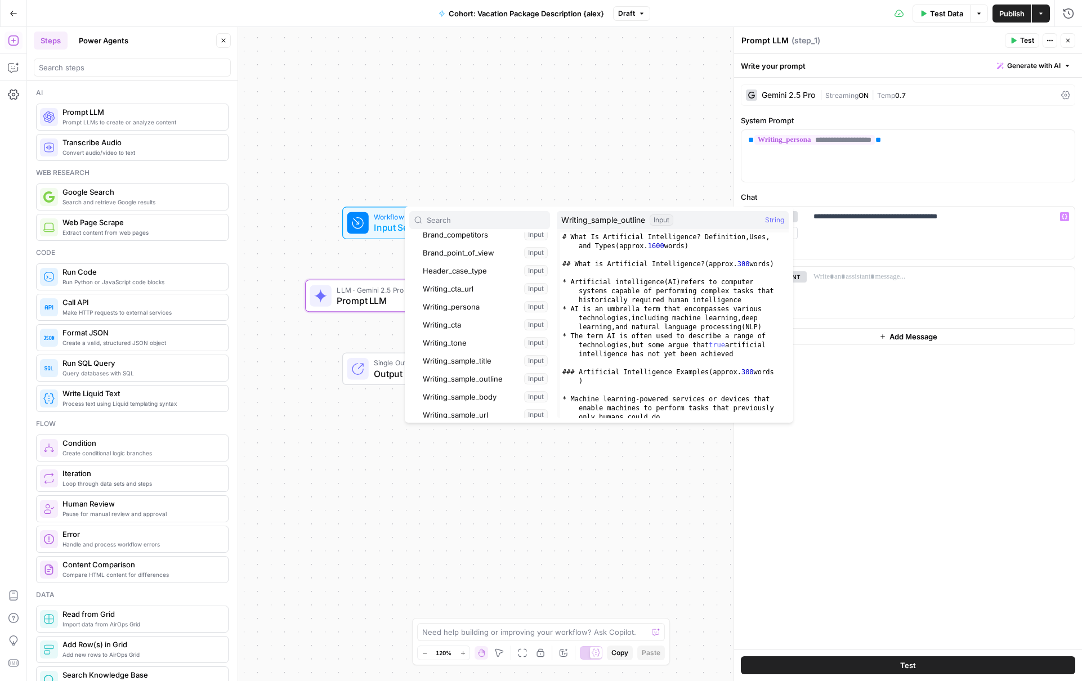
scroll to position [0, 0]
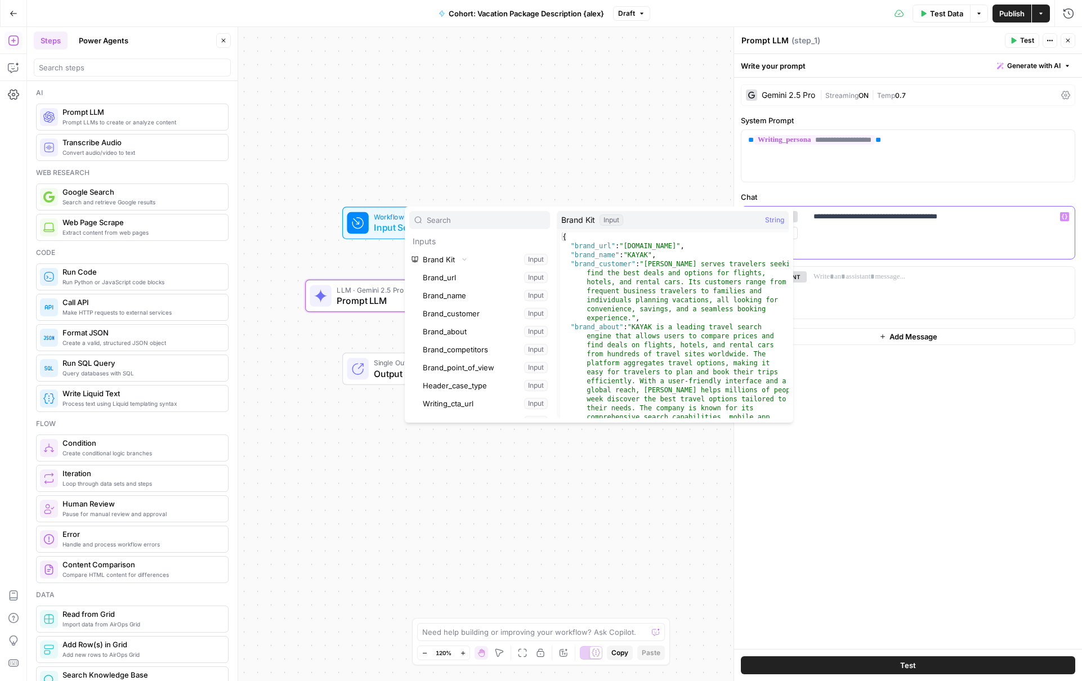
click at [899, 221] on p "**********" at bounding box center [941, 216] width 254 height 11
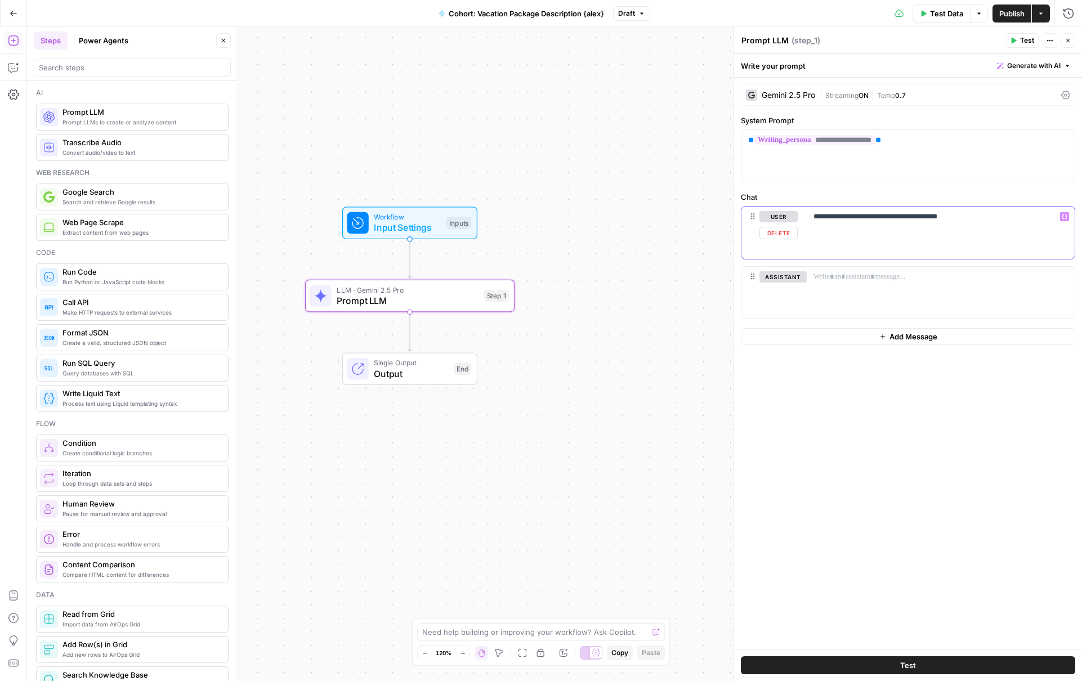
click at [886, 234] on div "**********" at bounding box center [941, 233] width 268 height 52
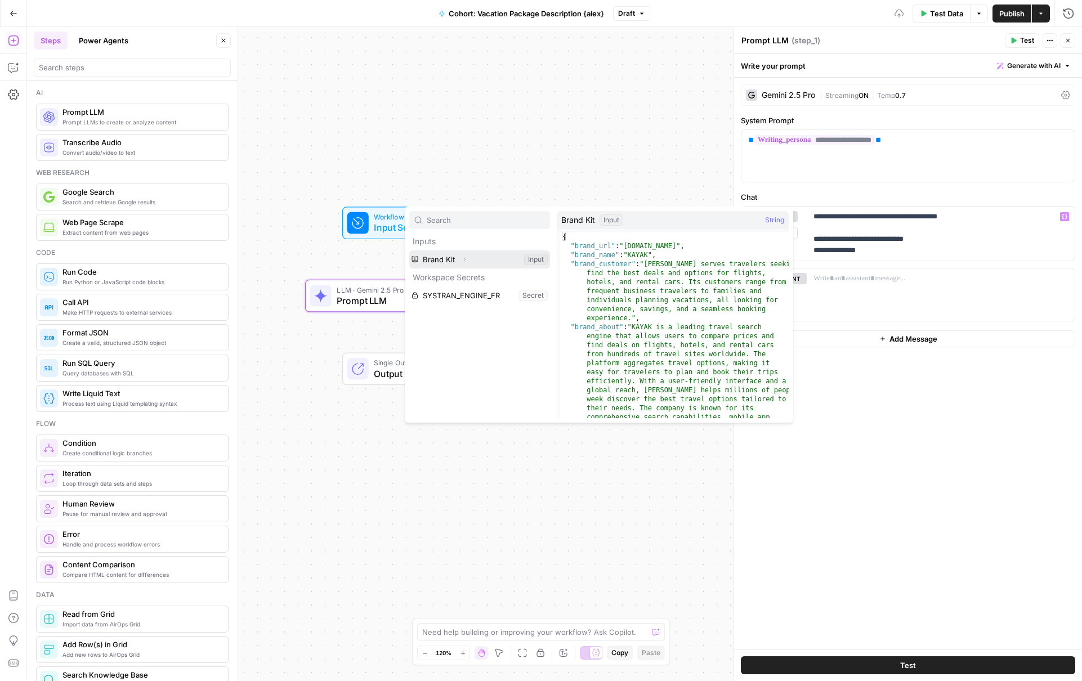
click at [462, 260] on icon "button" at bounding box center [464, 259] width 7 height 7
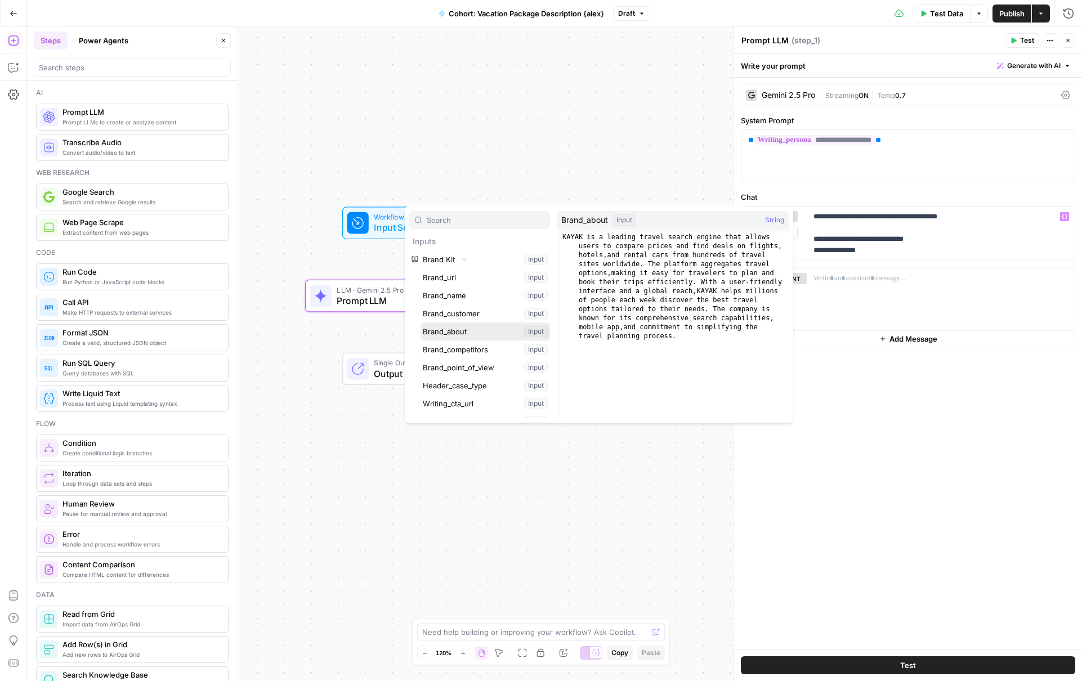
click at [489, 332] on button "Select variable Brand_about" at bounding box center [485, 332] width 129 height 18
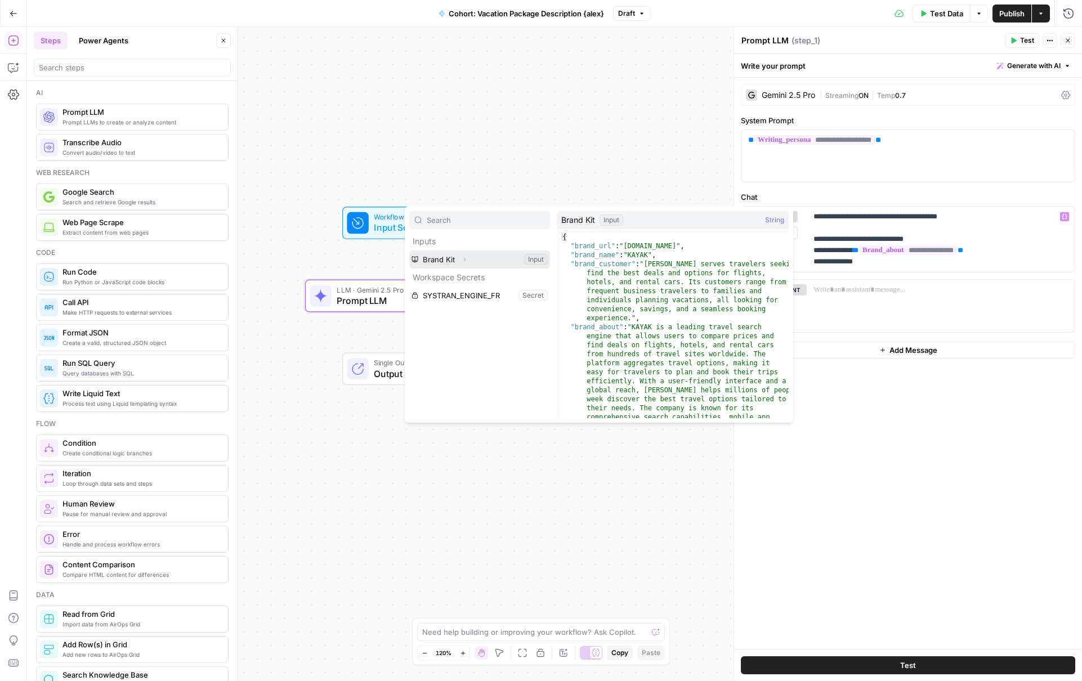
click at [452, 263] on button "Select variable Brand Kit" at bounding box center [479, 260] width 141 height 18
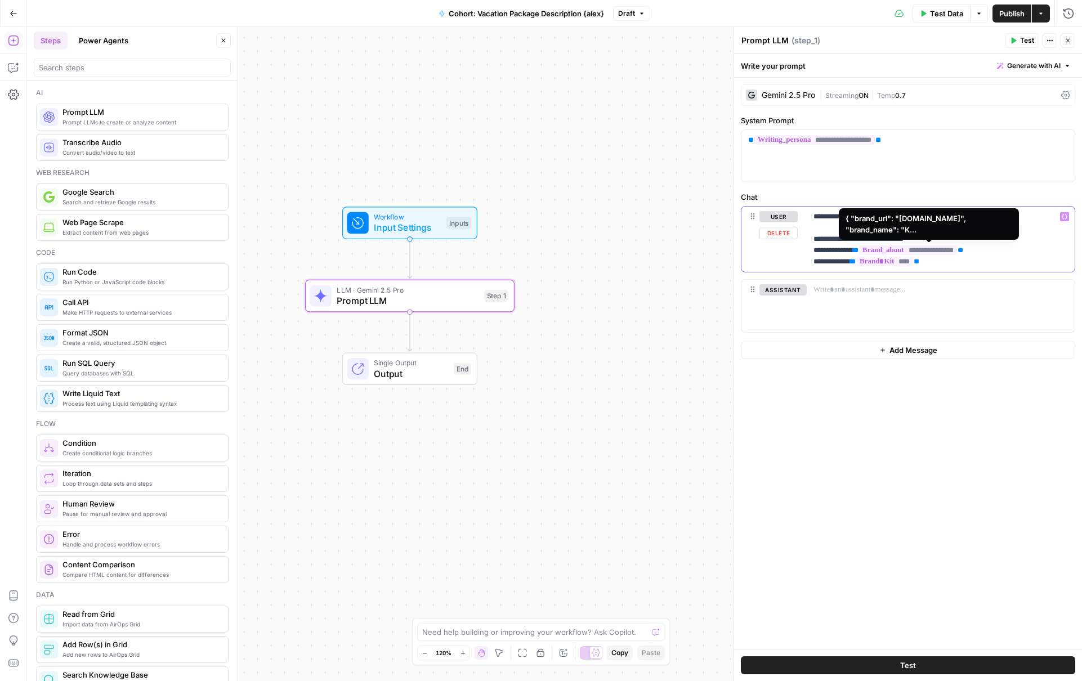
click at [899, 262] on span "****" at bounding box center [884, 262] width 57 height 10
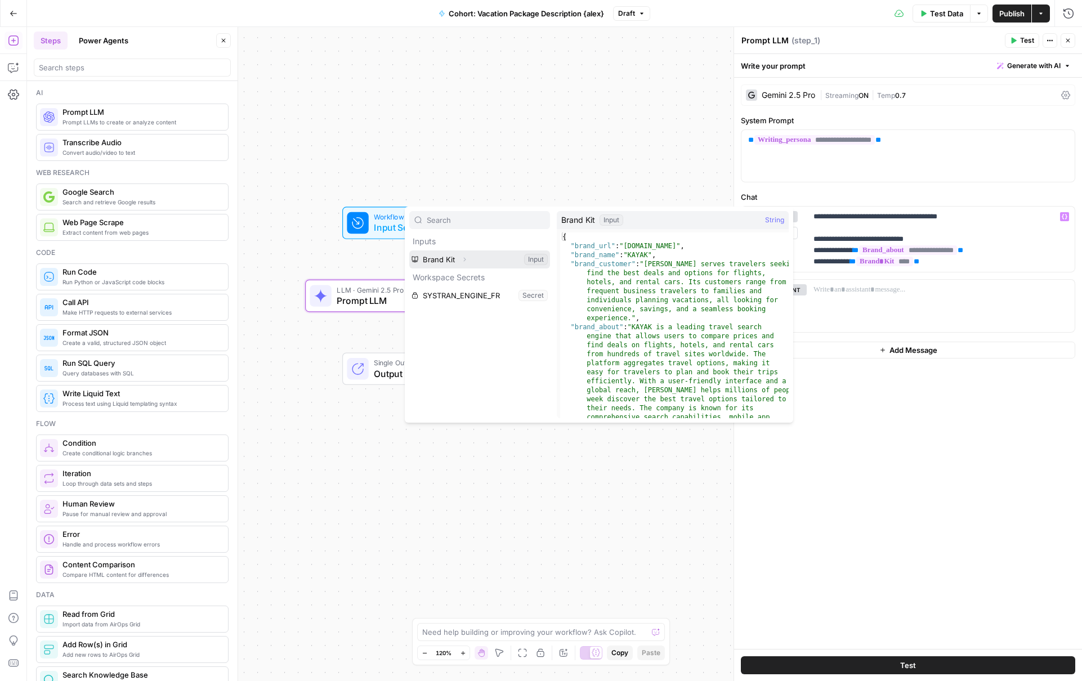
click at [467, 260] on icon "button" at bounding box center [464, 259] width 7 height 7
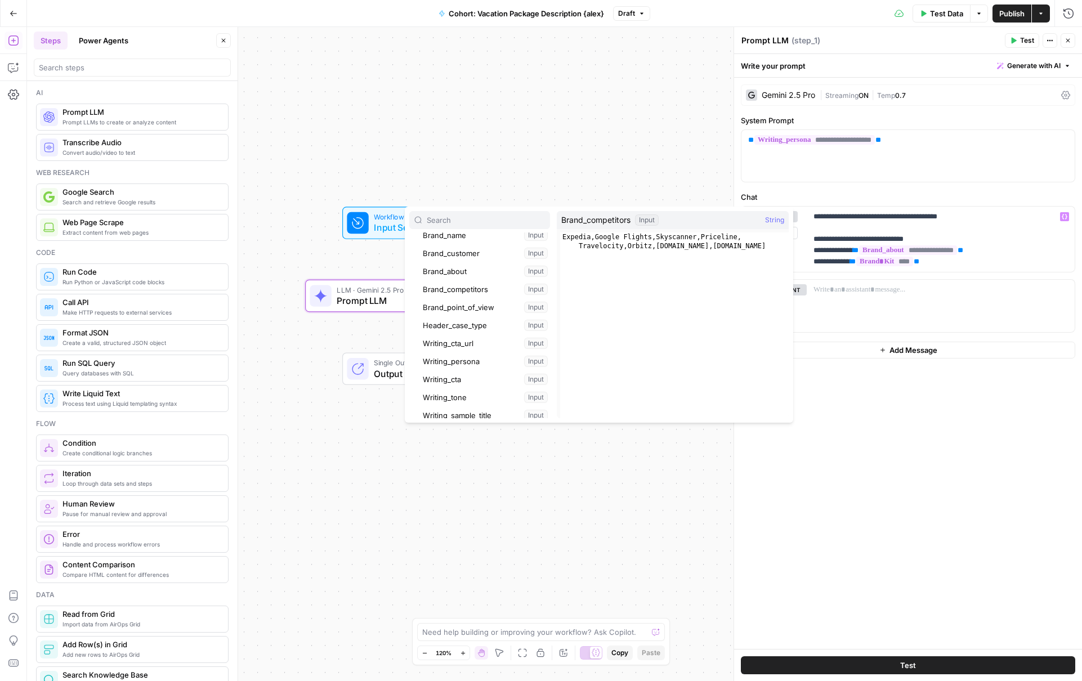
scroll to position [61, 0]
click at [478, 392] on button "Select variable Writing_tone" at bounding box center [485, 397] width 129 height 18
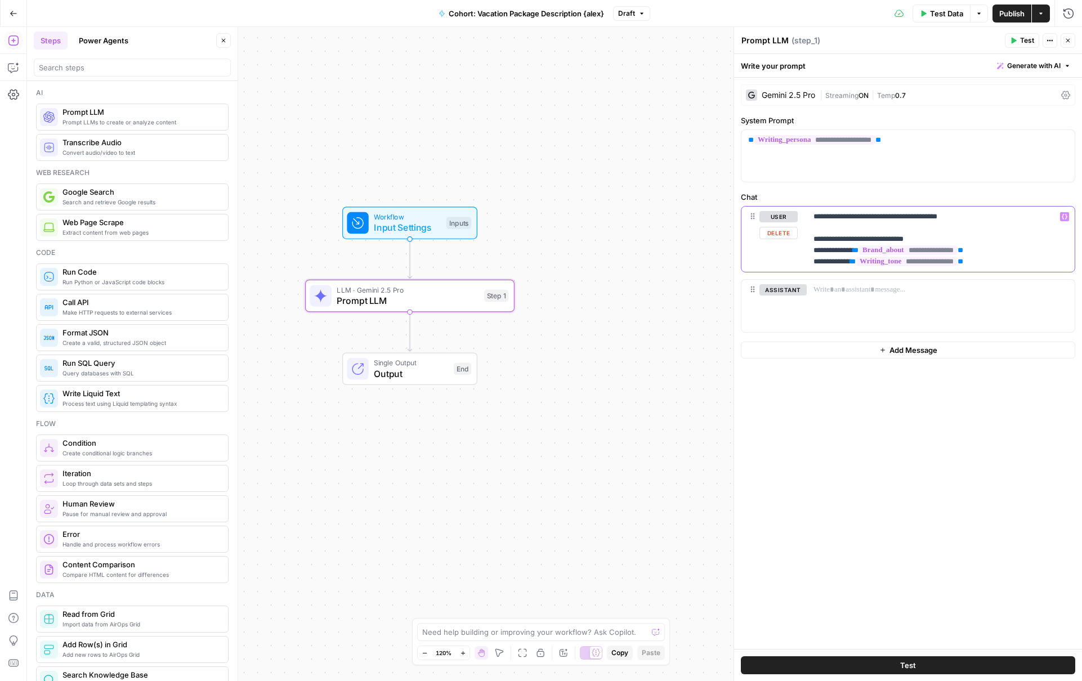
click at [899, 262] on p "**********" at bounding box center [941, 239] width 254 height 56
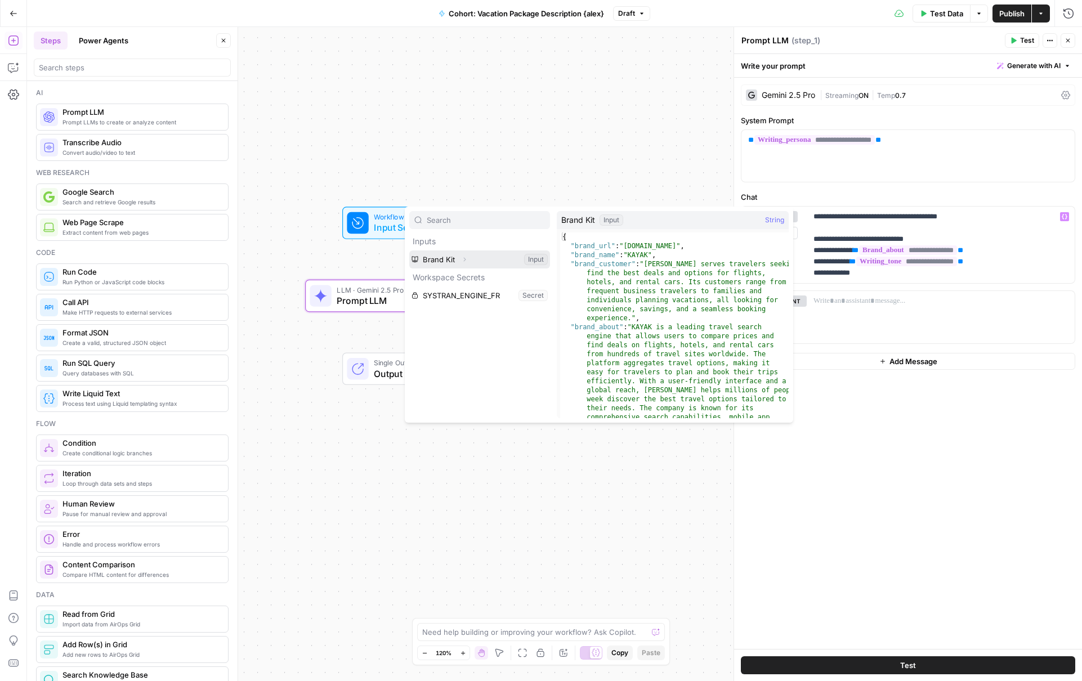
click at [463, 258] on icon "button" at bounding box center [464, 259] width 7 height 7
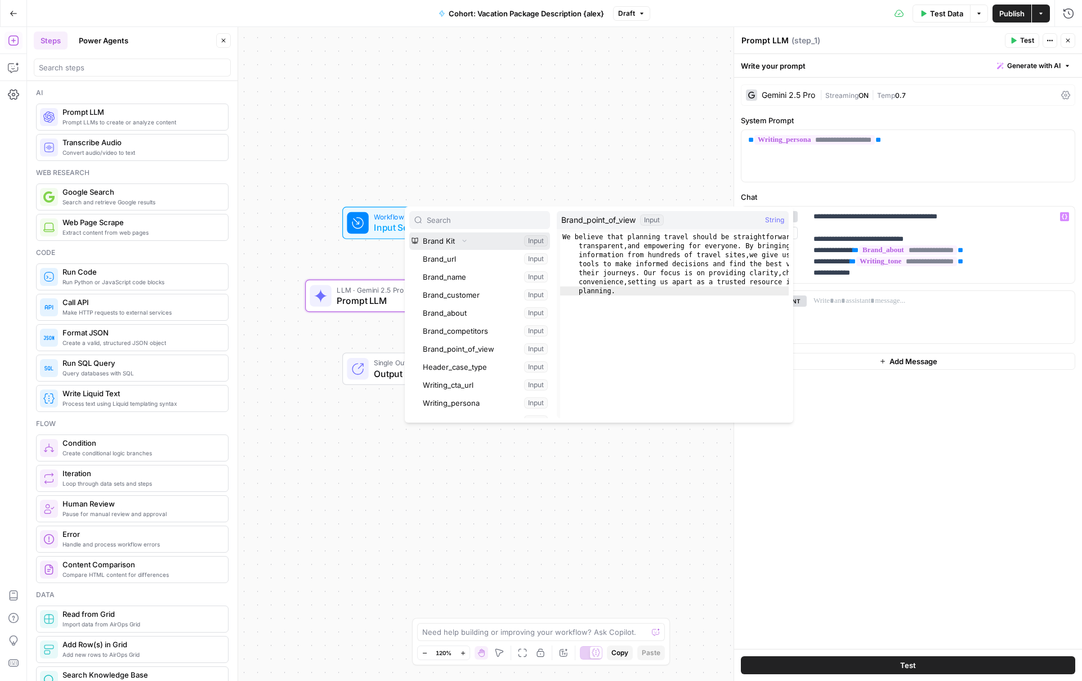
scroll to position [28, 0]
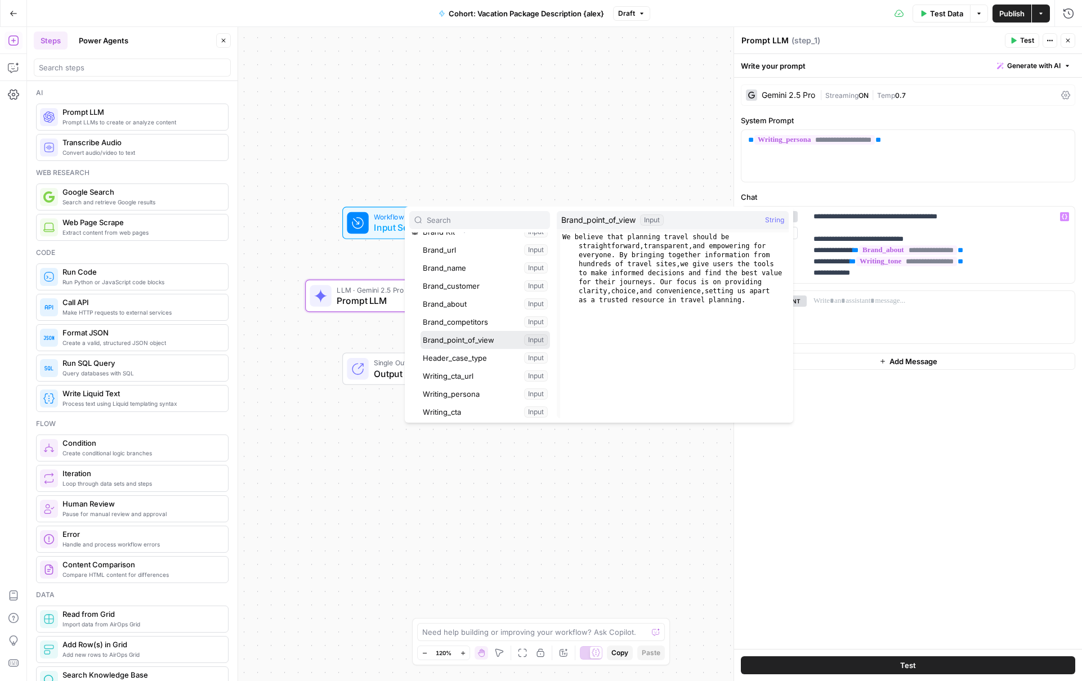
click at [483, 341] on button "Select variable Brand_point_of_view" at bounding box center [485, 340] width 129 height 18
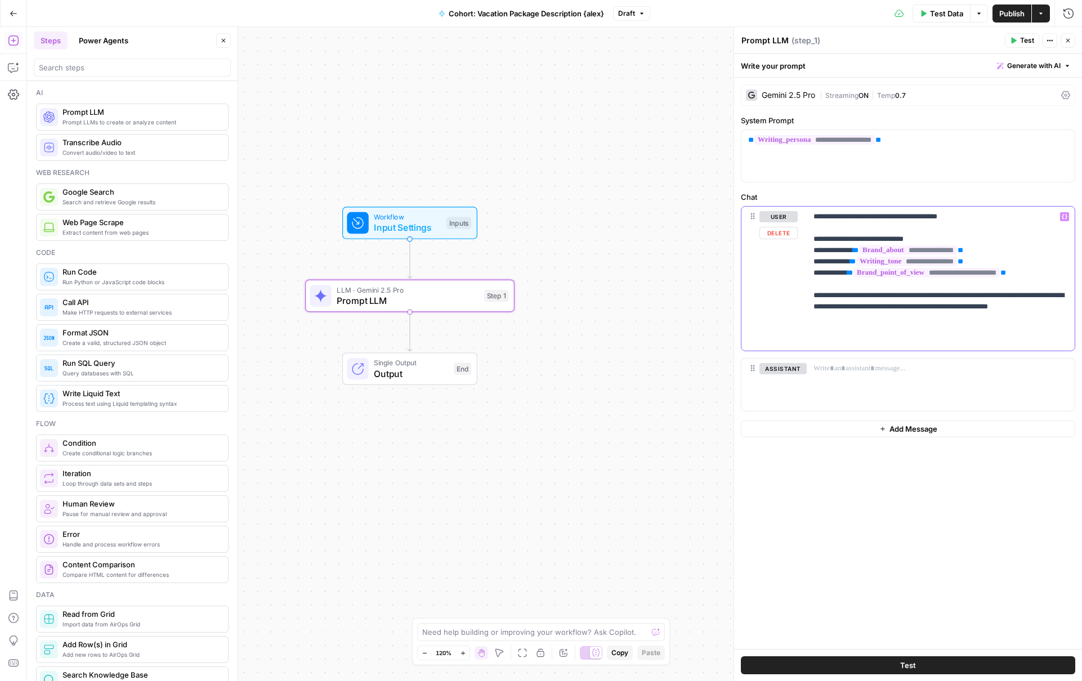
click at [885, 293] on p "**********" at bounding box center [941, 278] width 254 height 135
click at [866, 332] on p "**********" at bounding box center [941, 278] width 254 height 135
click at [861, 372] on p "**********" at bounding box center [941, 301] width 254 height 180
click at [799, 93] on div "Gemini 2.5 Pro" at bounding box center [788, 95] width 53 height 8
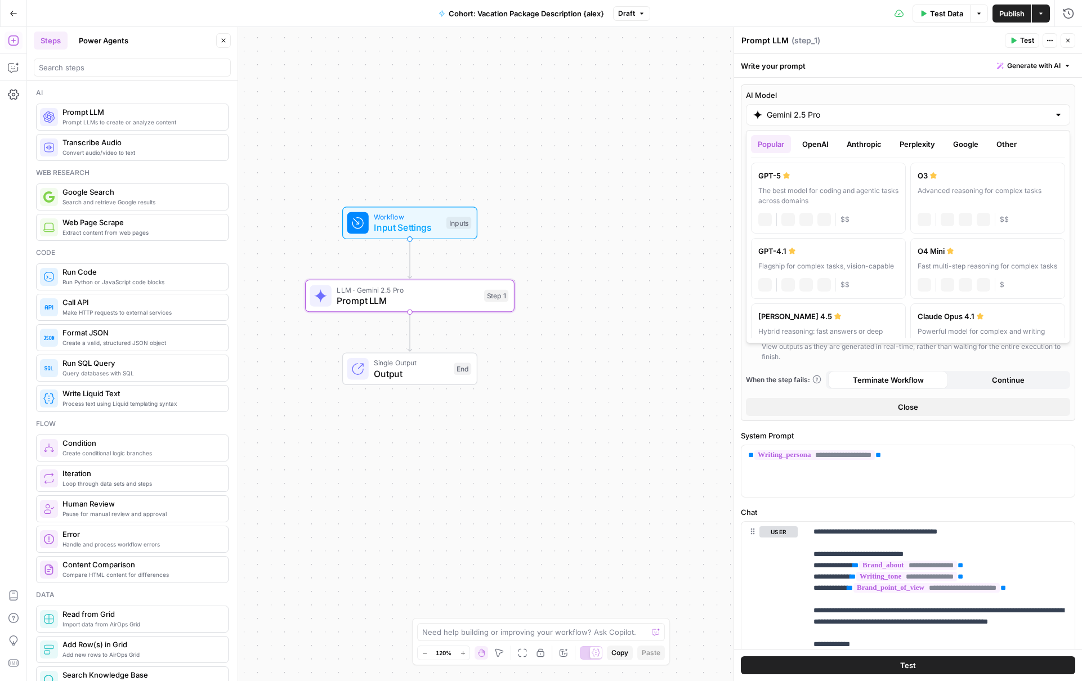
click at [809, 113] on input "Gemini 2.5 Pro" at bounding box center [908, 114] width 283 height 11
click at [869, 321] on div "[PERSON_NAME] 4.5" at bounding box center [828, 316] width 140 height 11
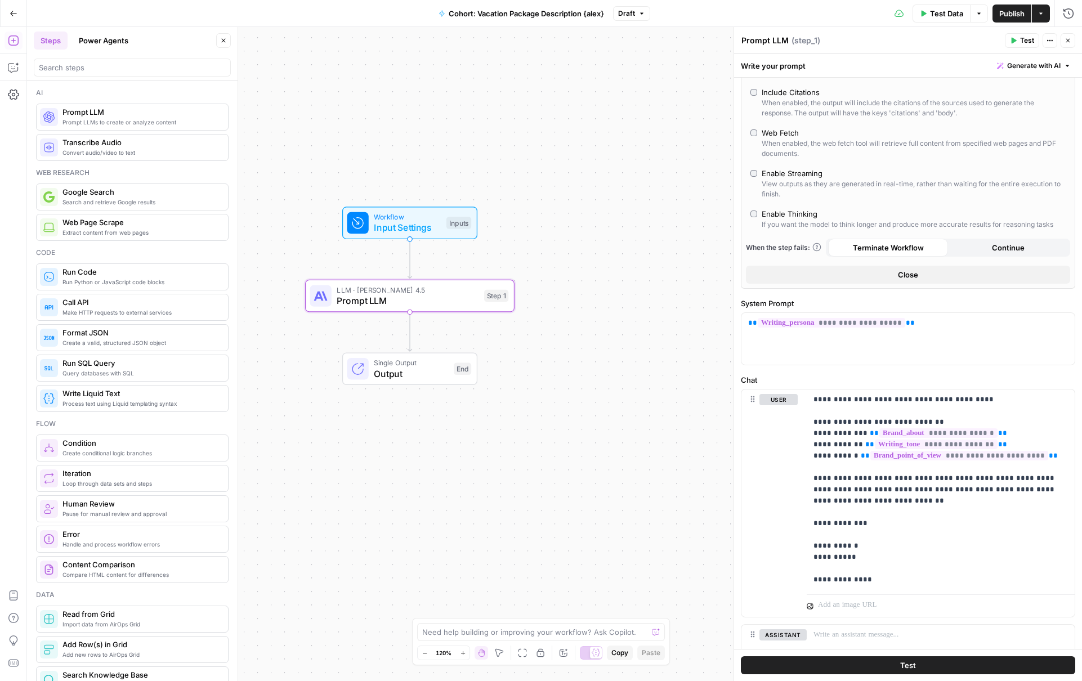
scroll to position [140, 0]
click at [899, 15] on span "Test Data" at bounding box center [946, 13] width 33 height 11
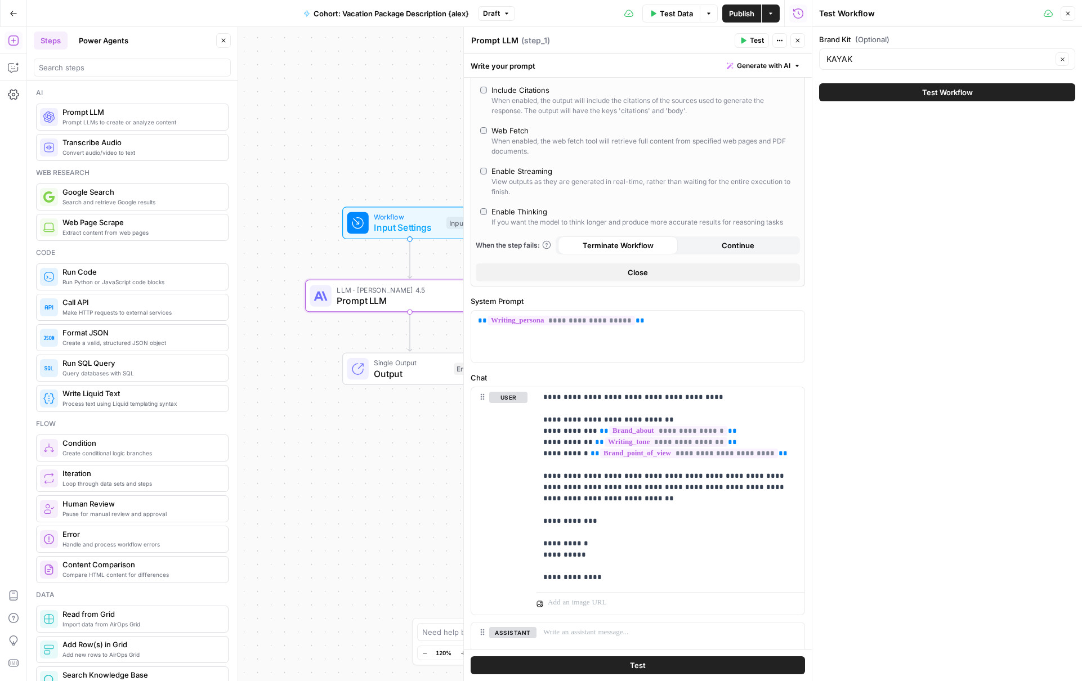
click at [899, 91] on span "Test Workflow" at bounding box center [947, 92] width 51 height 11
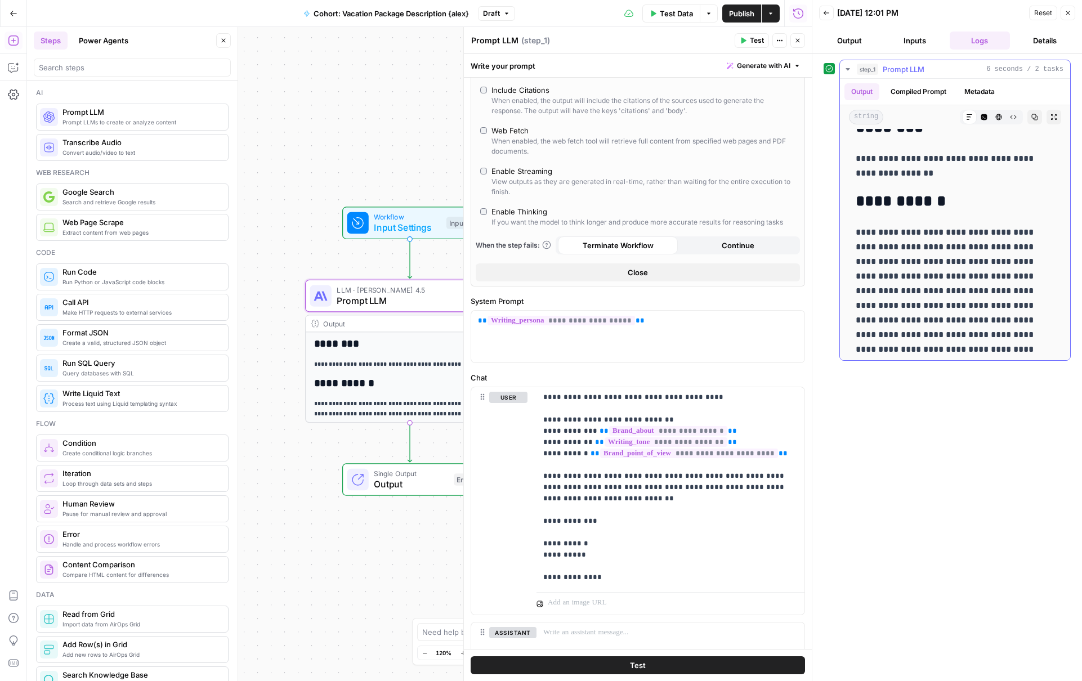
scroll to position [69, 0]
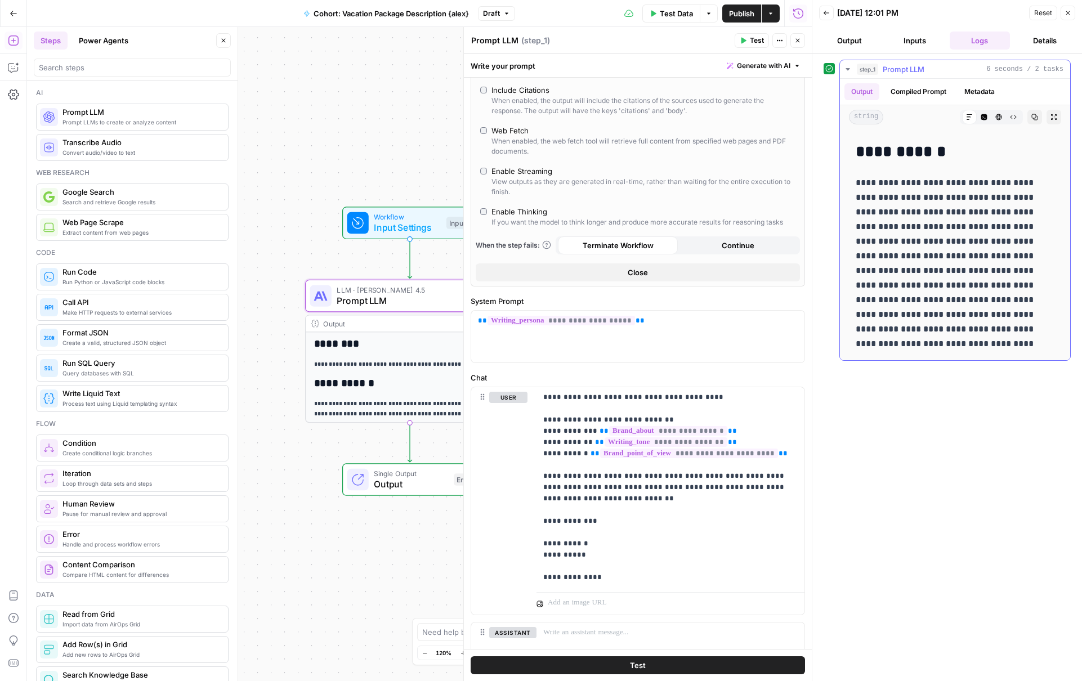
click at [864, 91] on button "Output" at bounding box center [862, 91] width 35 height 17
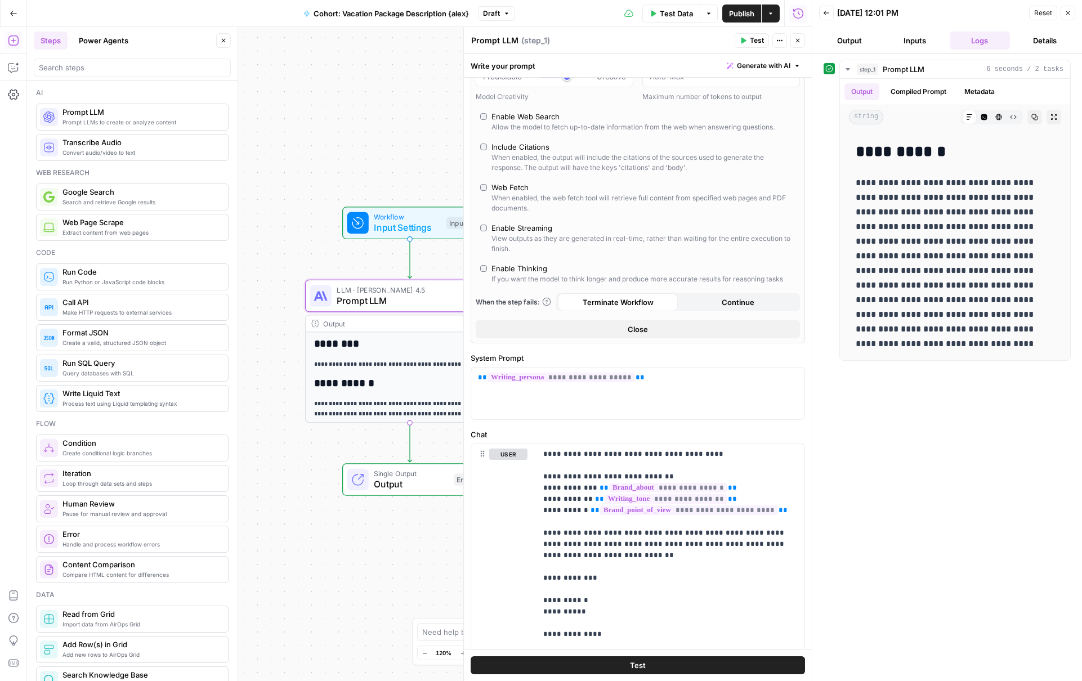
scroll to position [0, 0]
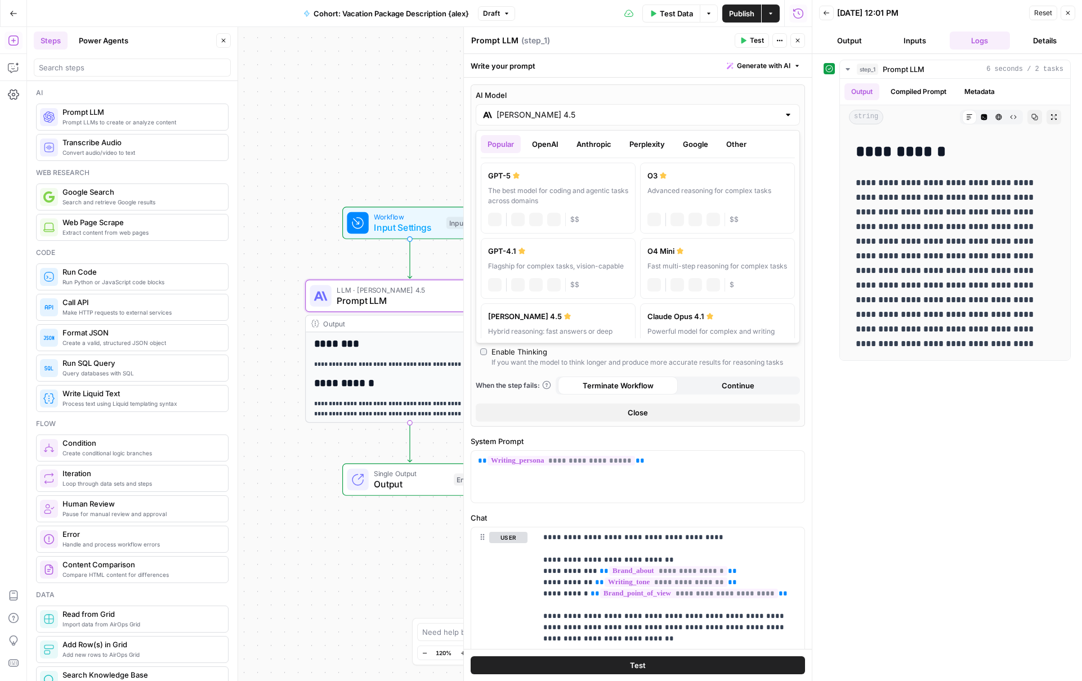
click at [544, 113] on input "[PERSON_NAME] 4.5" at bounding box center [638, 114] width 283 height 11
click at [595, 188] on div "The best model for coding and agentic tasks across domains" at bounding box center [558, 196] width 140 height 20
type input "GPT-5"
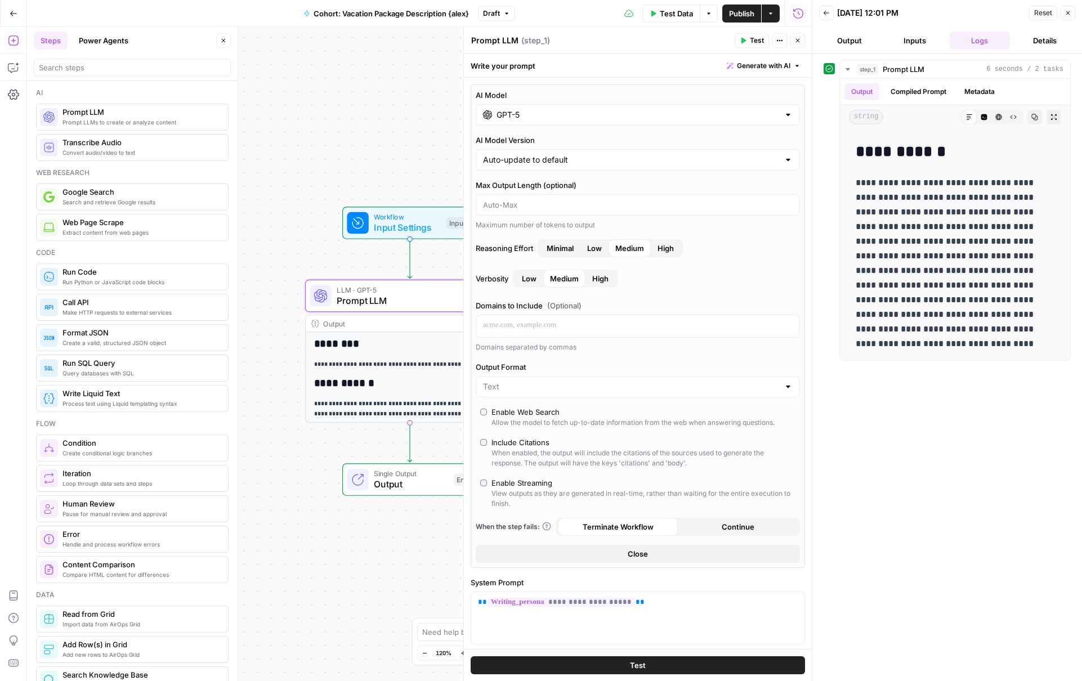
click at [751, 43] on span "Test" at bounding box center [757, 40] width 14 height 10
